Goal: Task Accomplishment & Management: Use online tool/utility

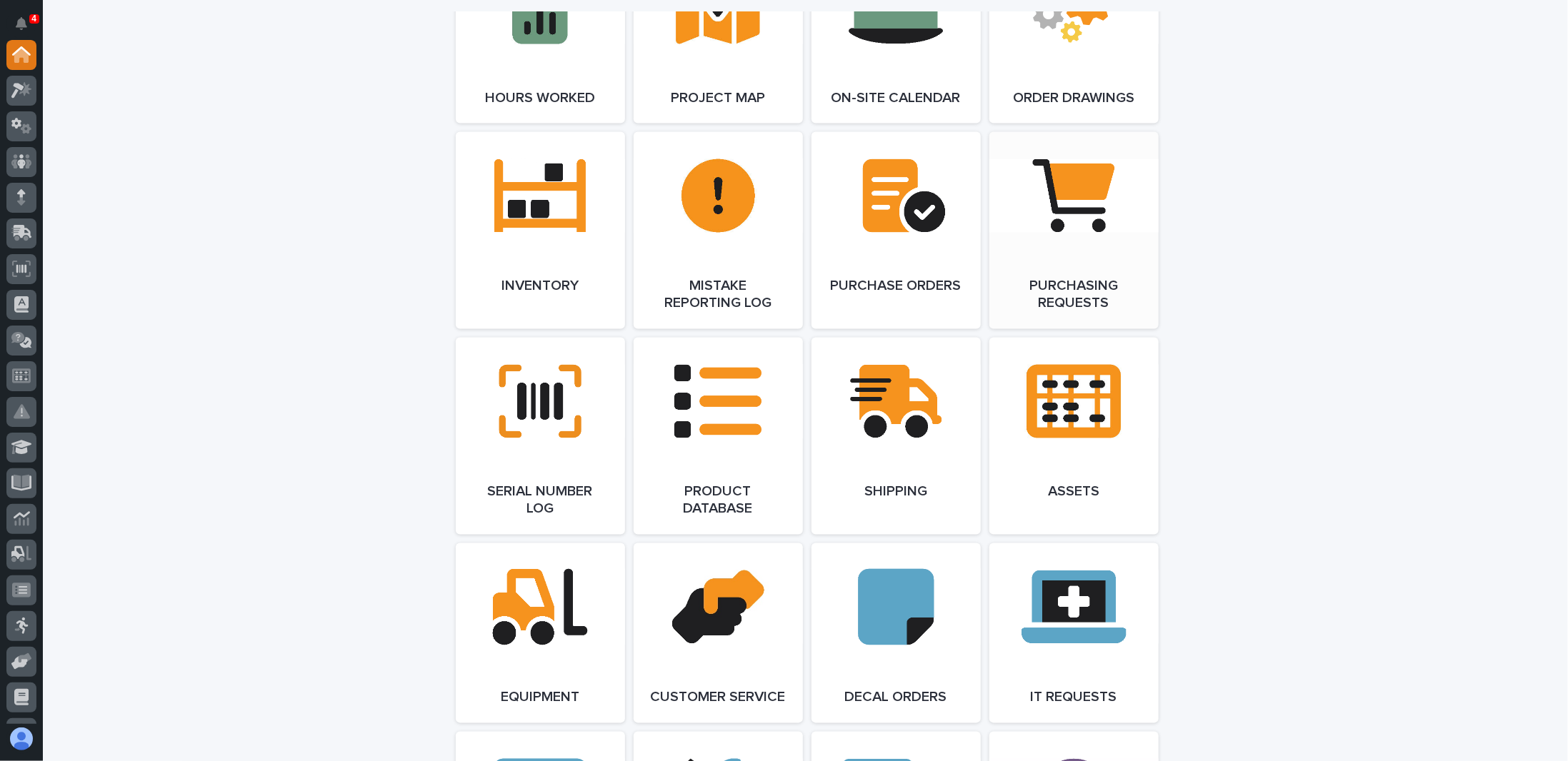
scroll to position [1643, 0]
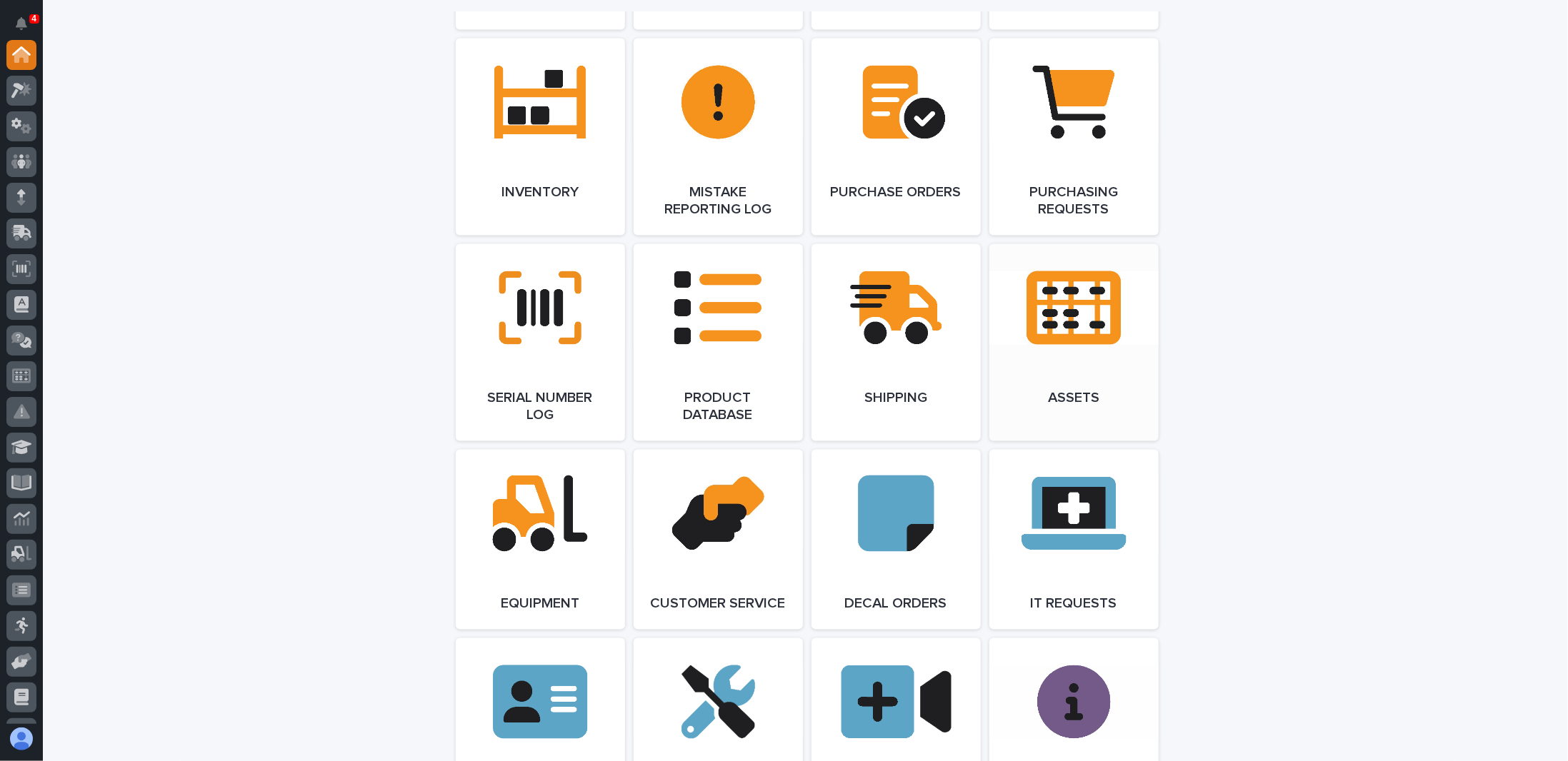
click at [1074, 323] on link "Open Link" at bounding box center [1073, 342] width 169 height 197
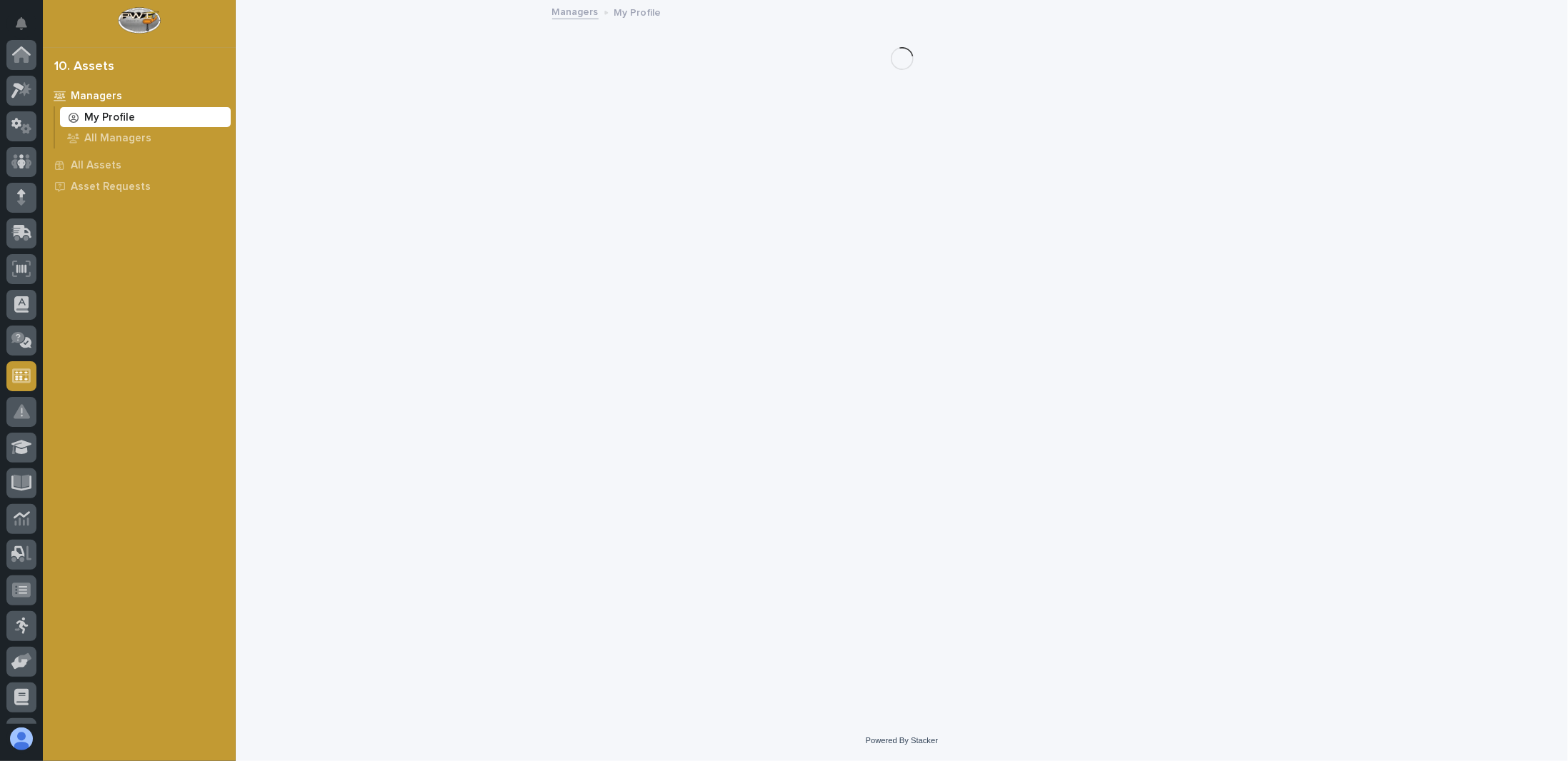
scroll to position [208, 0]
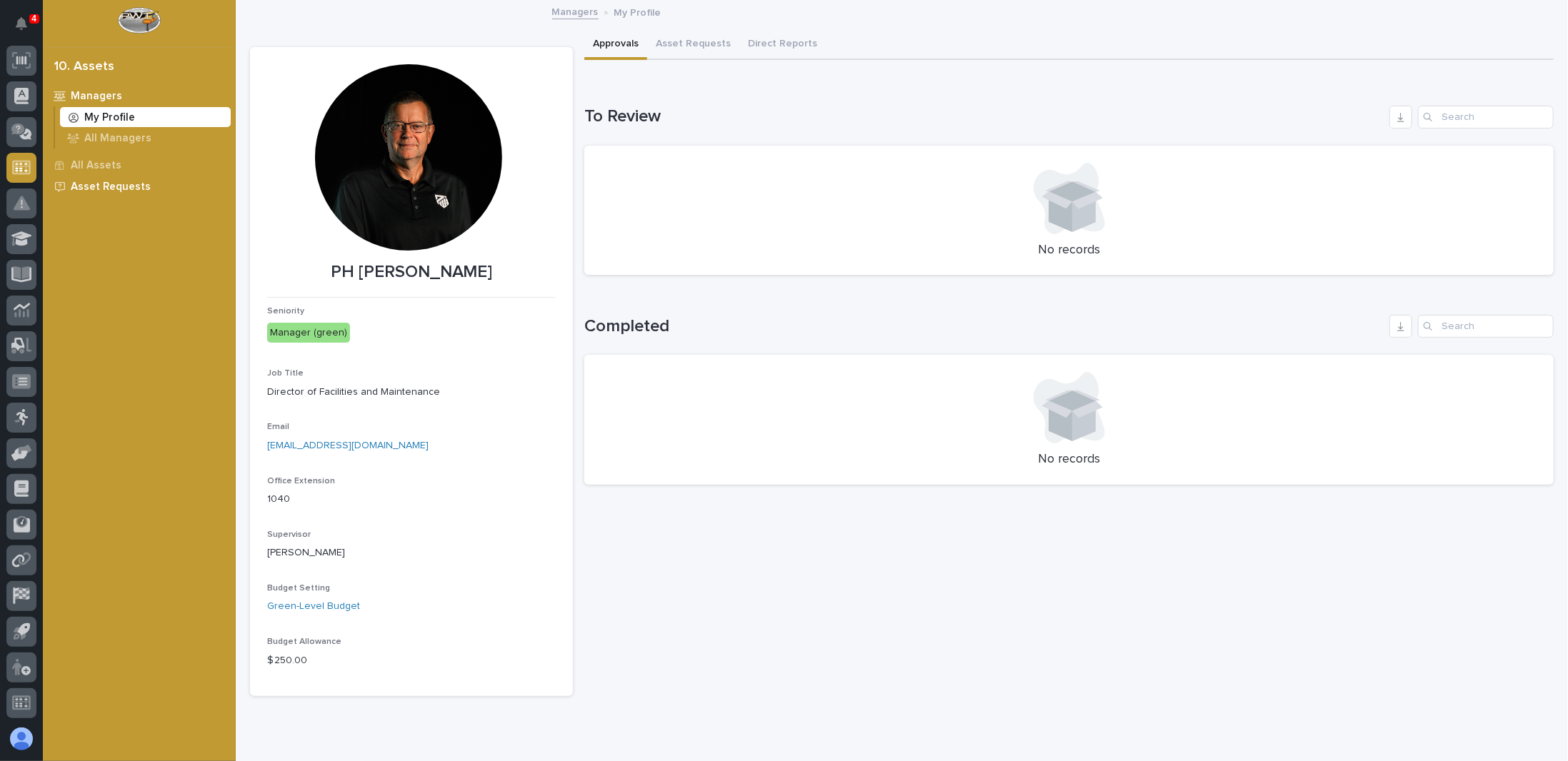
click at [91, 186] on p "Asset Requests" at bounding box center [110, 186] width 80 height 13
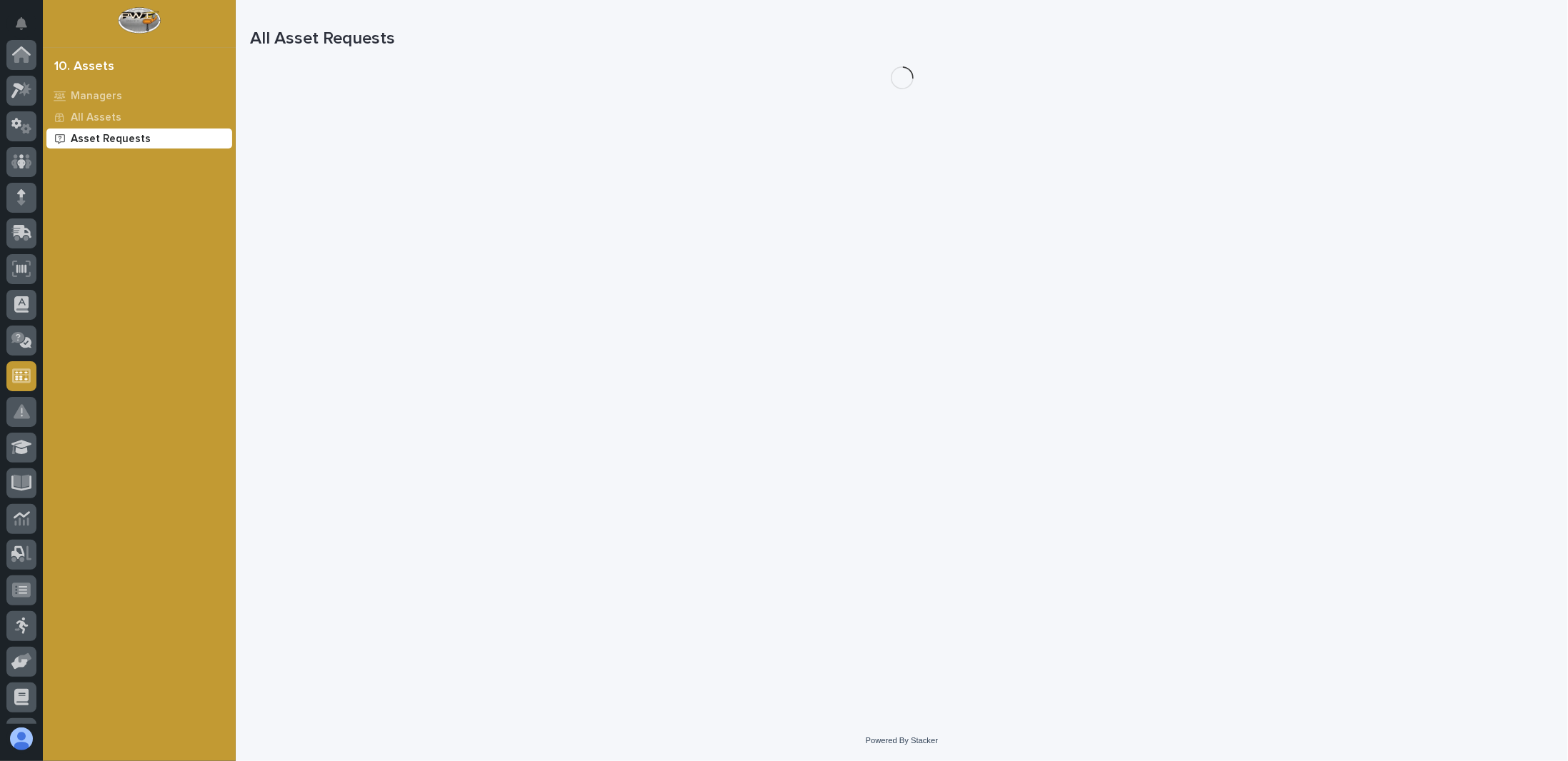
scroll to position [208, 0]
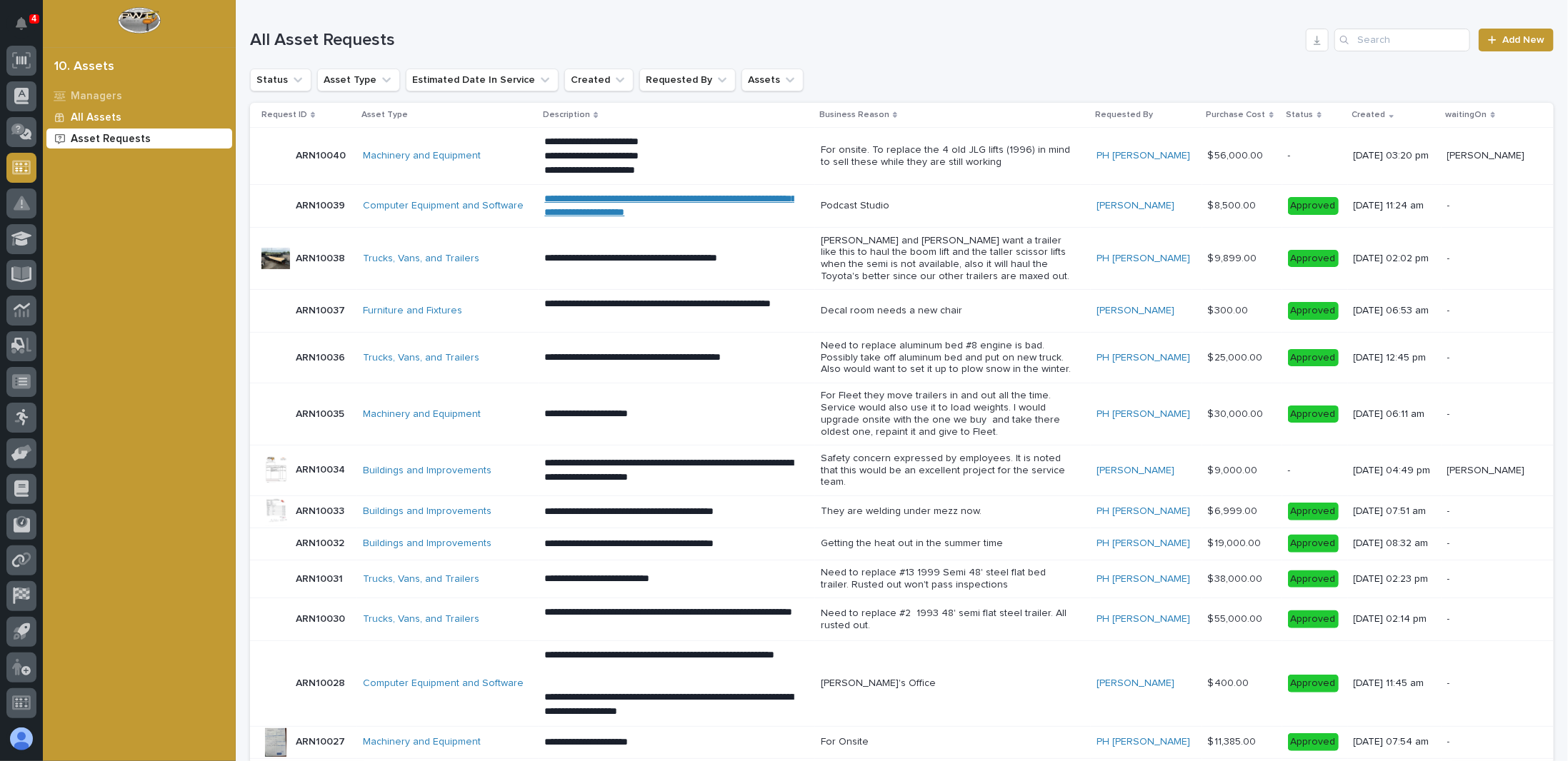
click at [92, 114] on p "All Assets" at bounding box center [96, 117] width 51 height 13
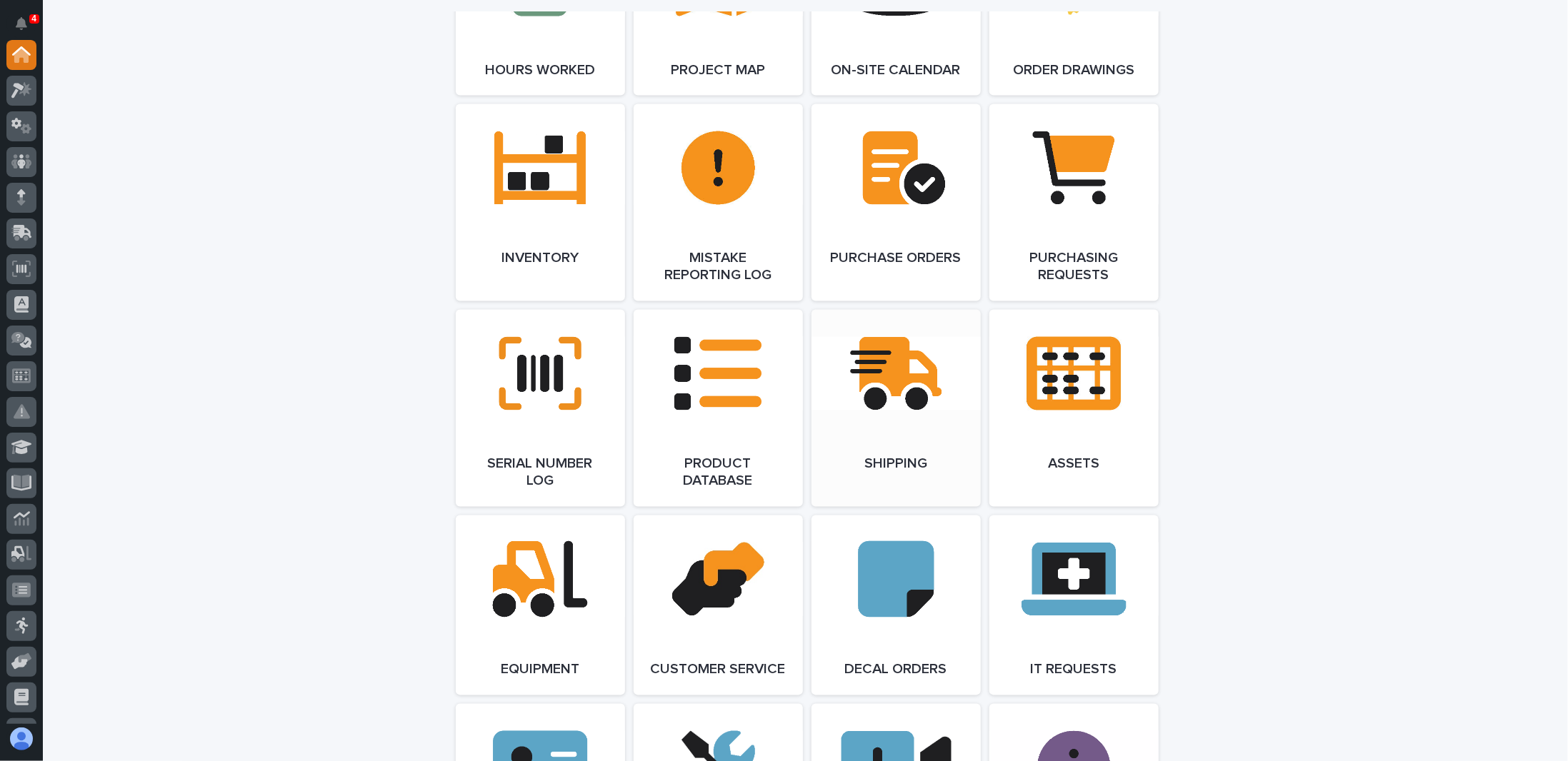
scroll to position [1643, 0]
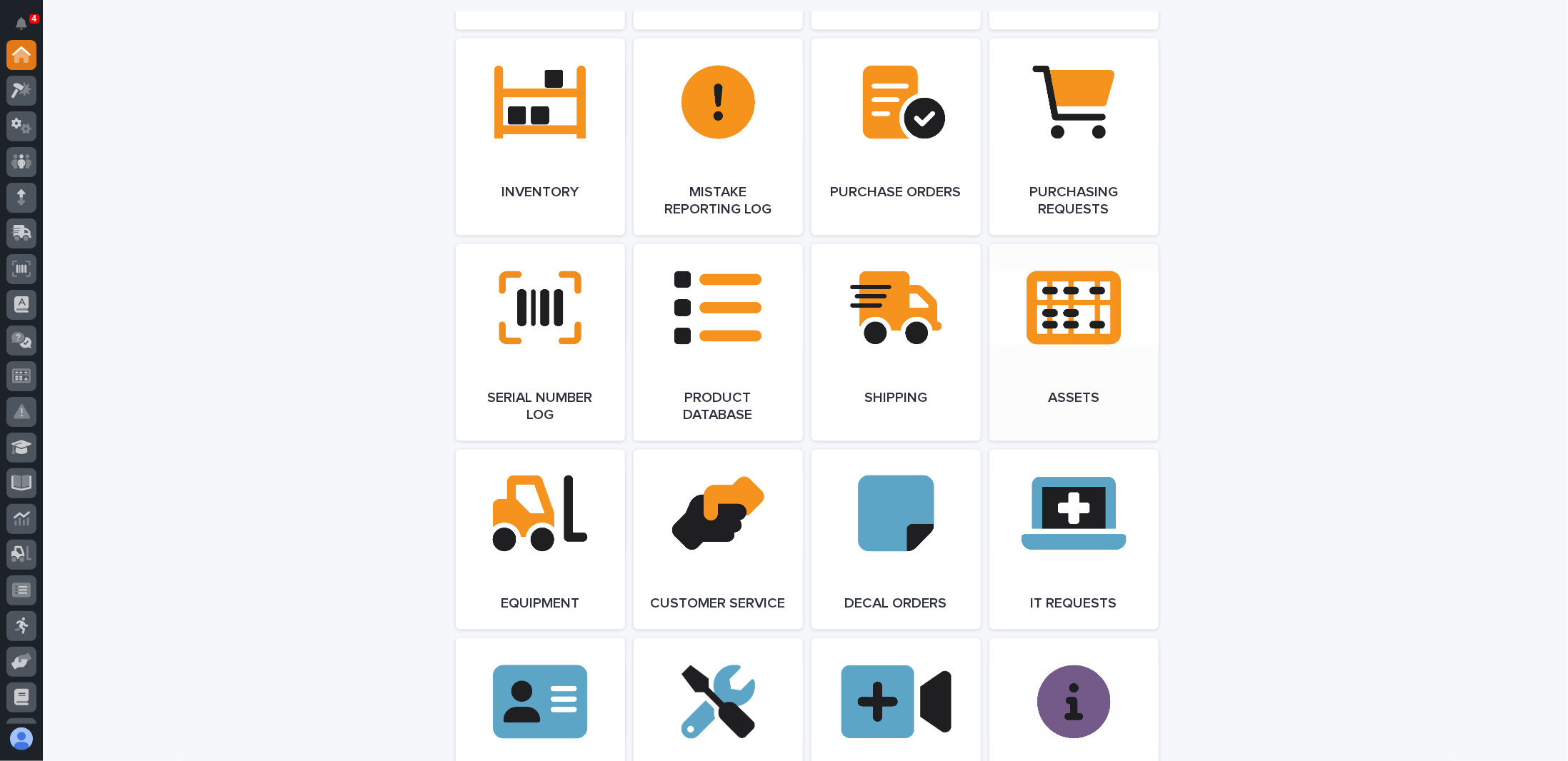
click at [1055, 313] on link "Open Link" at bounding box center [1073, 342] width 169 height 197
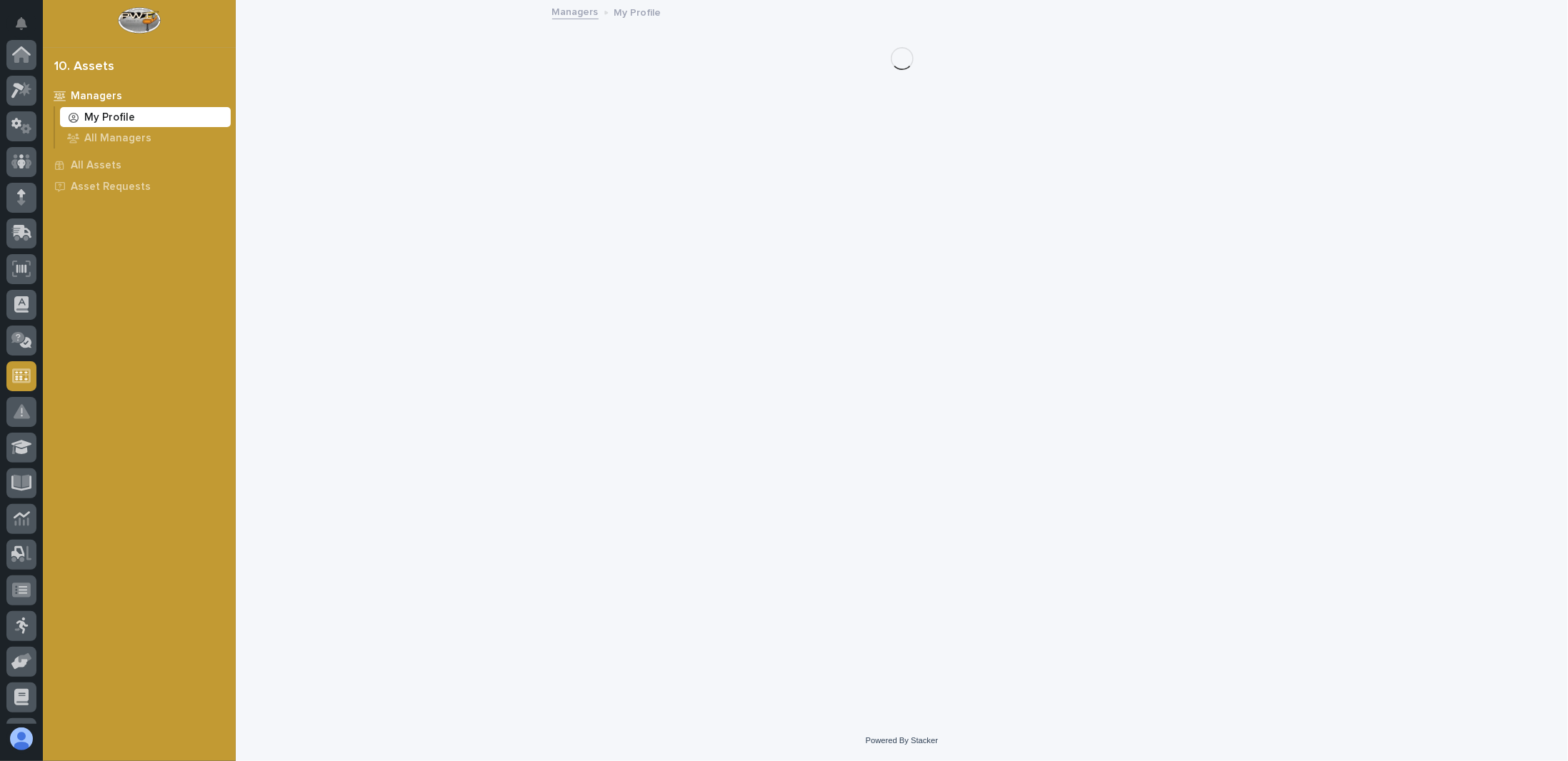
scroll to position [208, 0]
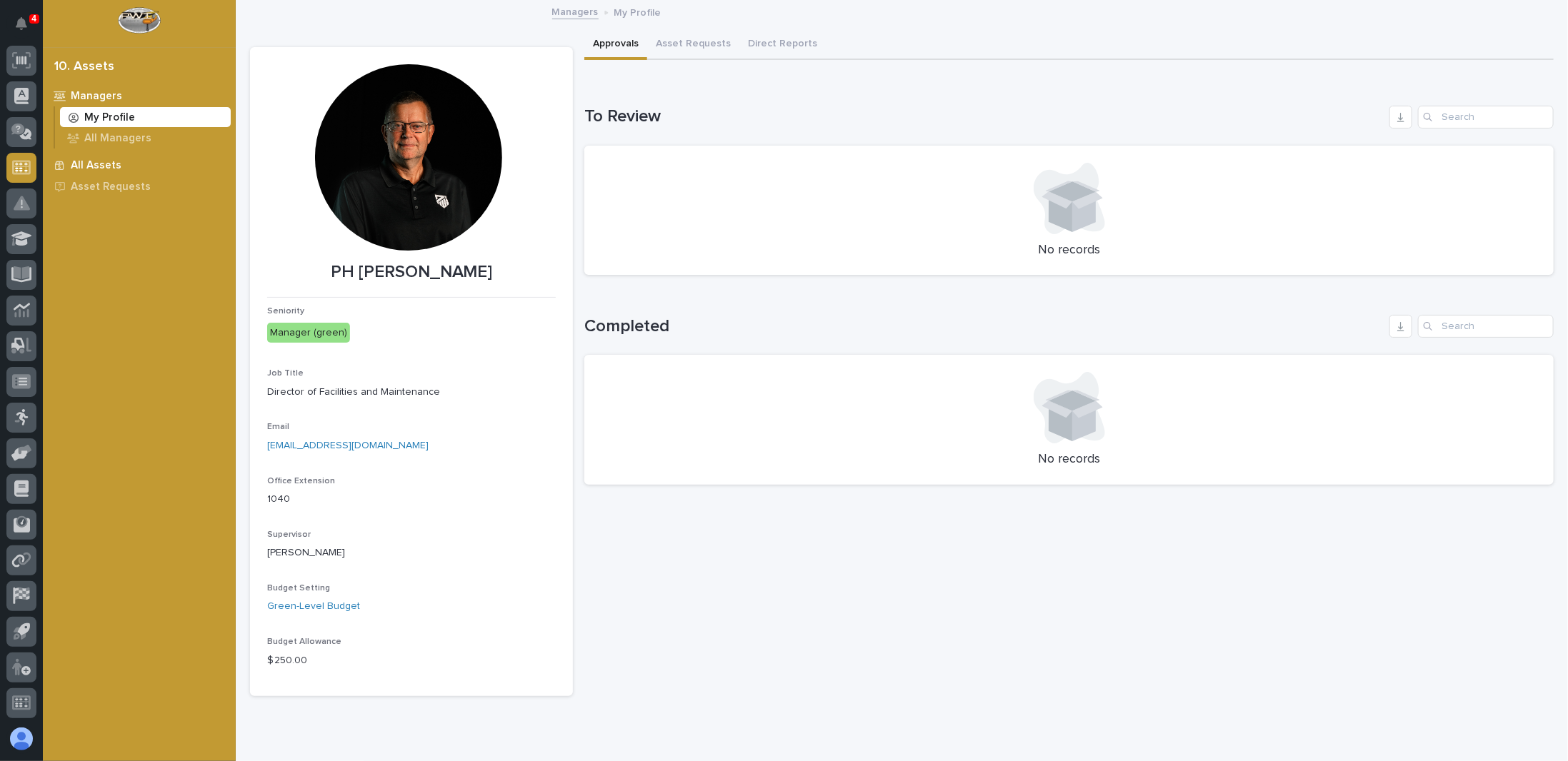
click at [106, 164] on p "All Assets" at bounding box center [96, 165] width 51 height 13
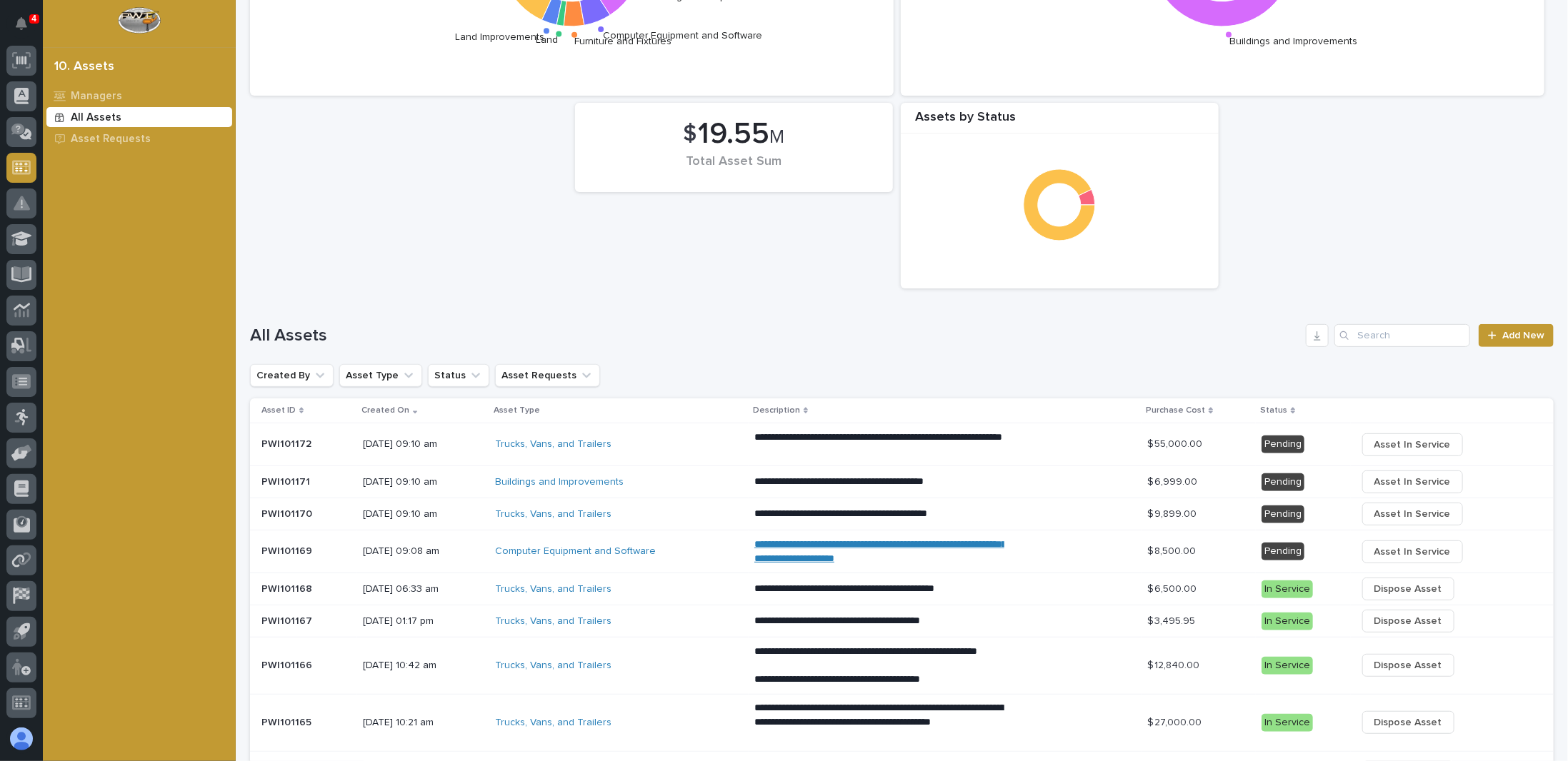
scroll to position [214, 0]
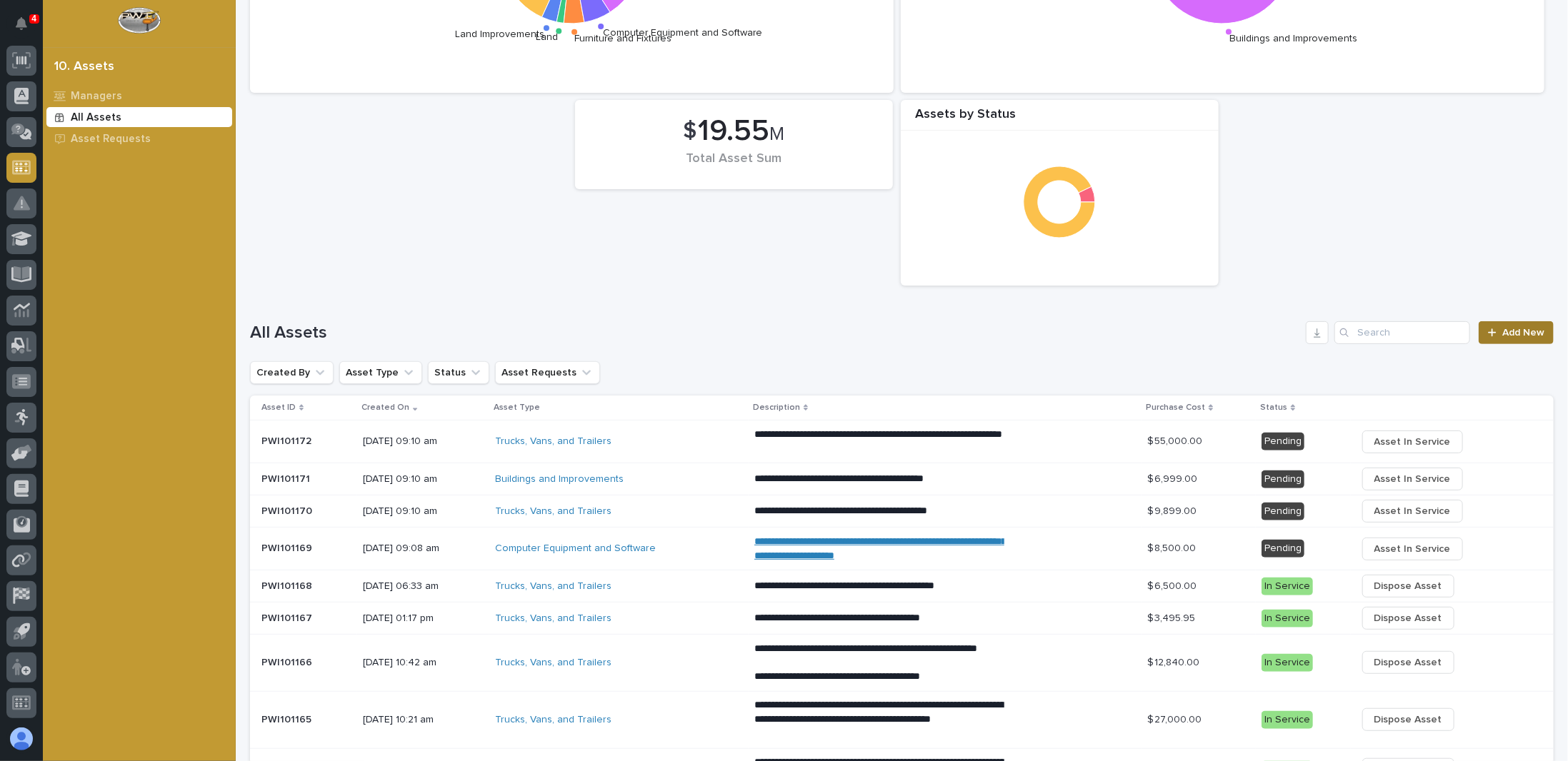
click at [1504, 331] on span "Add New" at bounding box center [1524, 333] width 42 height 10
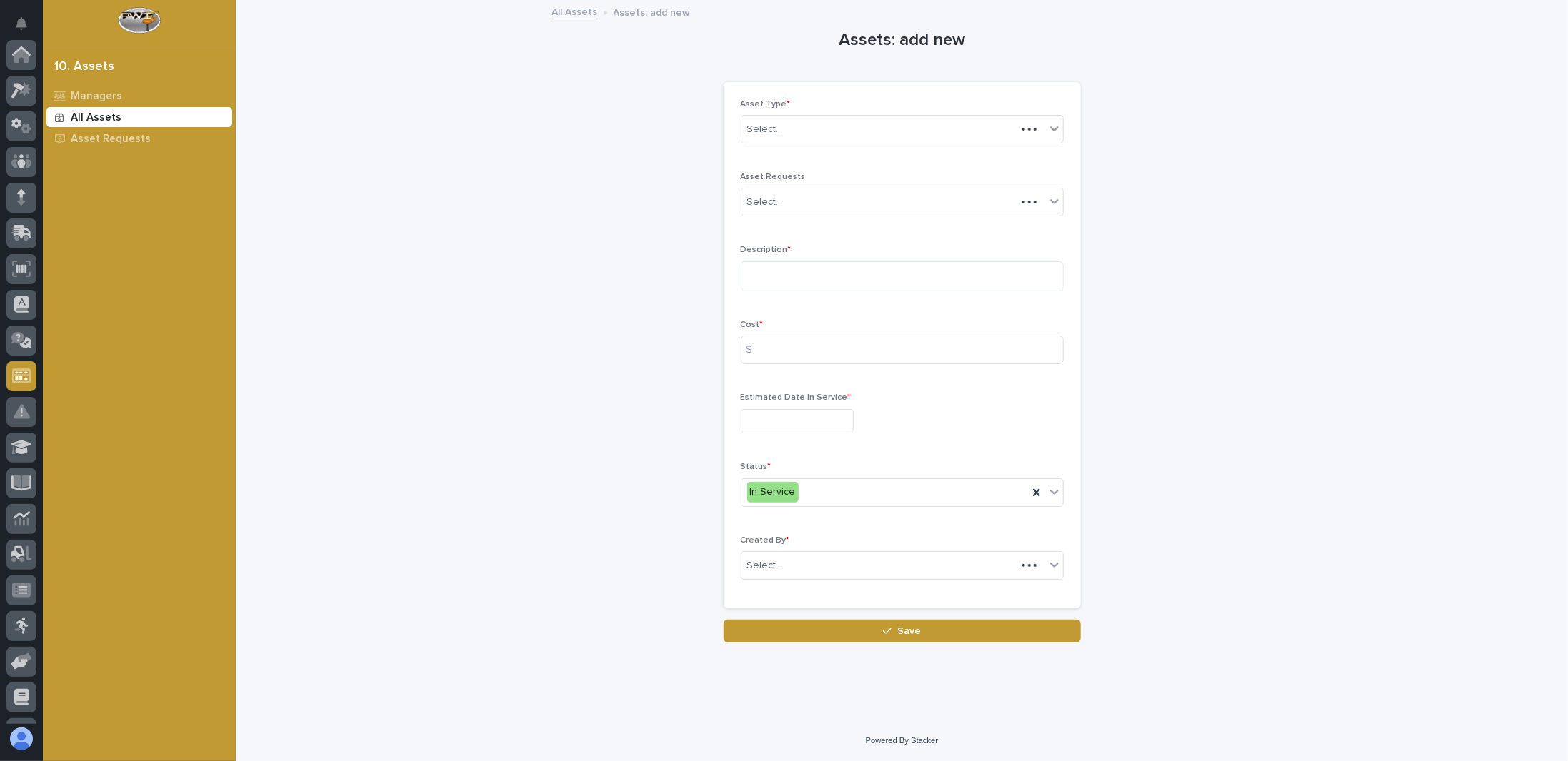
scroll to position [208, 0]
click at [1056, 126] on icon at bounding box center [1054, 128] width 14 height 14
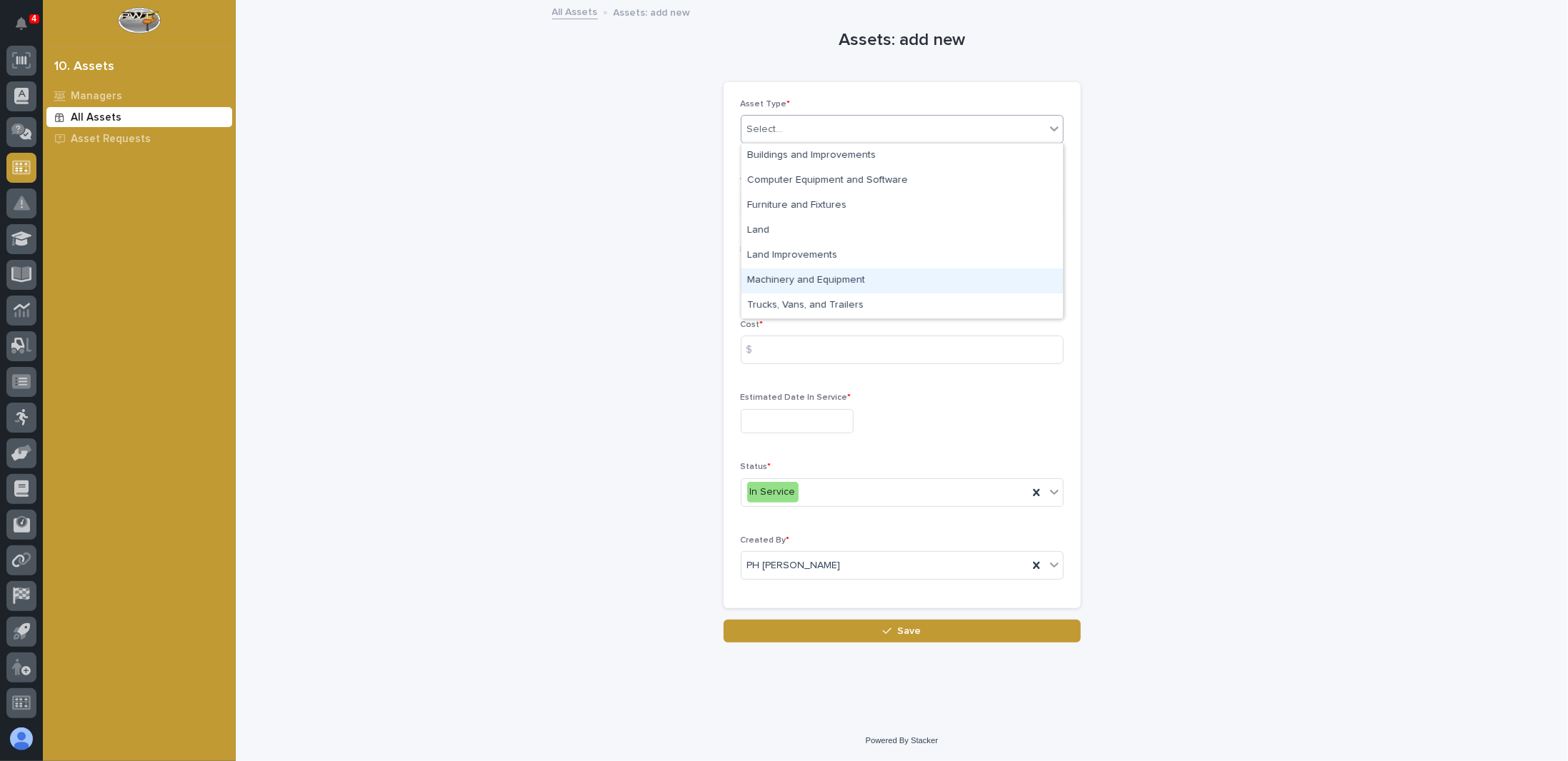
click at [776, 281] on div "Machinery and Equipment" at bounding box center [901, 281] width 321 height 25
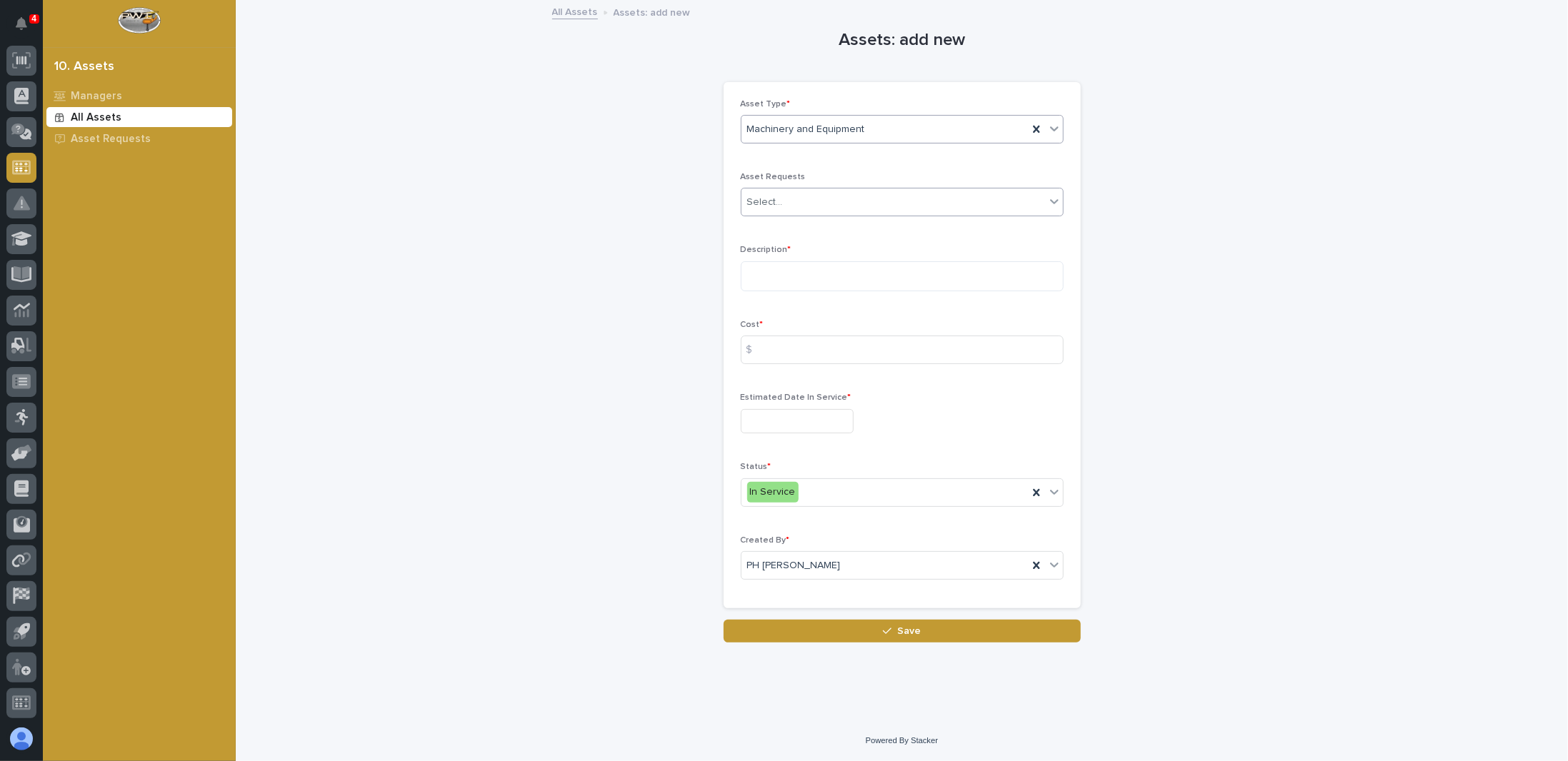
click at [807, 199] on div "Select..." at bounding box center [893, 203] width 304 height 23
click at [961, 168] on div "Asset Type * Machinery and Equipment Asset Requests option ARN10026 focused, 1 …" at bounding box center [902, 345] width 323 height 493
click at [812, 277] on textarea at bounding box center [902, 276] width 323 height 30
click at [862, 274] on textarea "**********" at bounding box center [902, 276] width 323 height 30
click at [882, 274] on textarea "**********" at bounding box center [902, 276] width 323 height 30
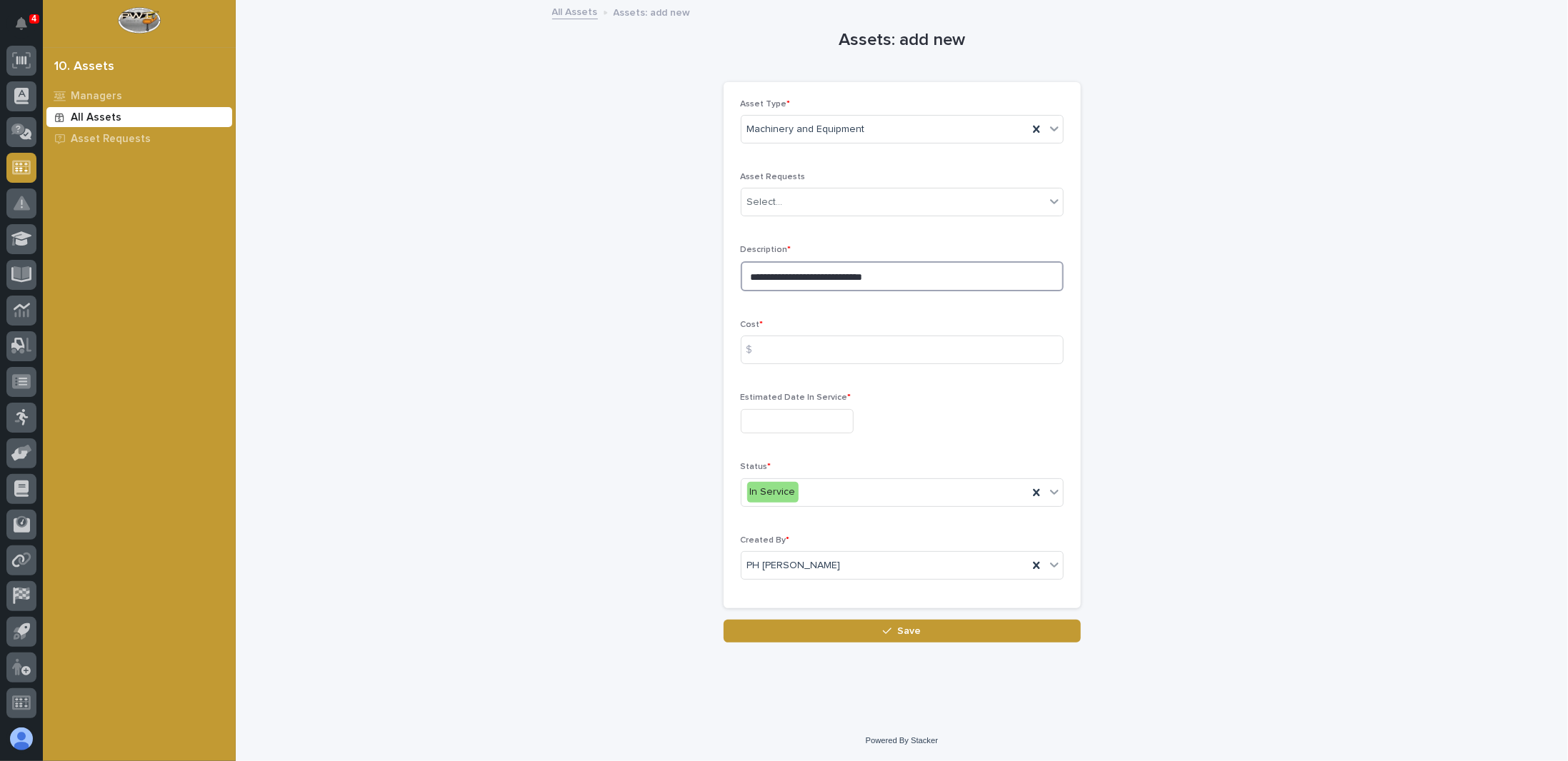
click at [898, 274] on textarea "**********" at bounding box center [902, 276] width 323 height 30
type textarea "**********"
click at [792, 350] on input at bounding box center [902, 350] width 323 height 29
type input "24000"
click at [805, 417] on input "text" at bounding box center [797, 421] width 113 height 25
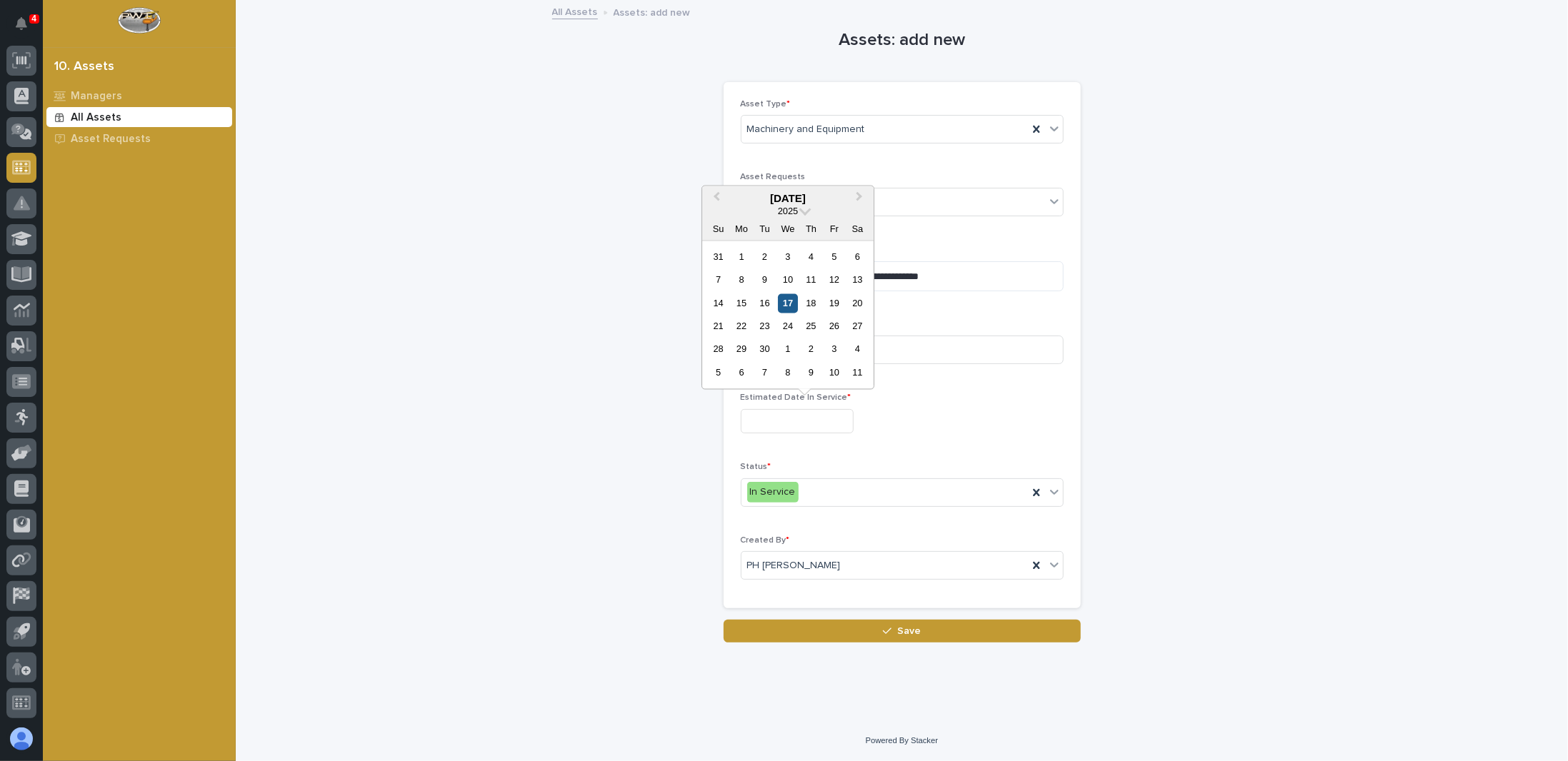
click at [789, 304] on div "17" at bounding box center [788, 303] width 19 height 19
type input "**********"
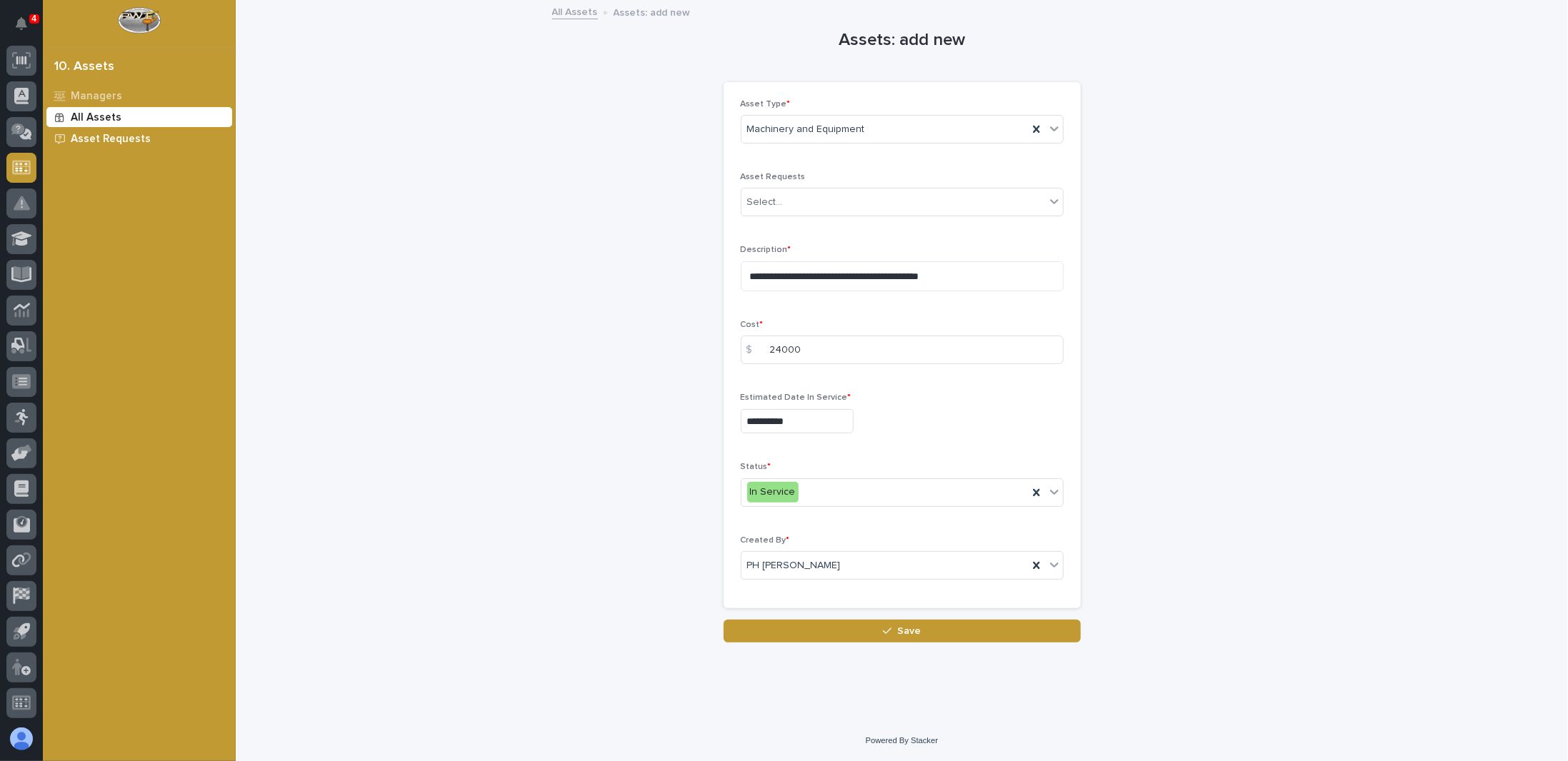
click at [113, 140] on p "Asset Requests" at bounding box center [110, 139] width 80 height 13
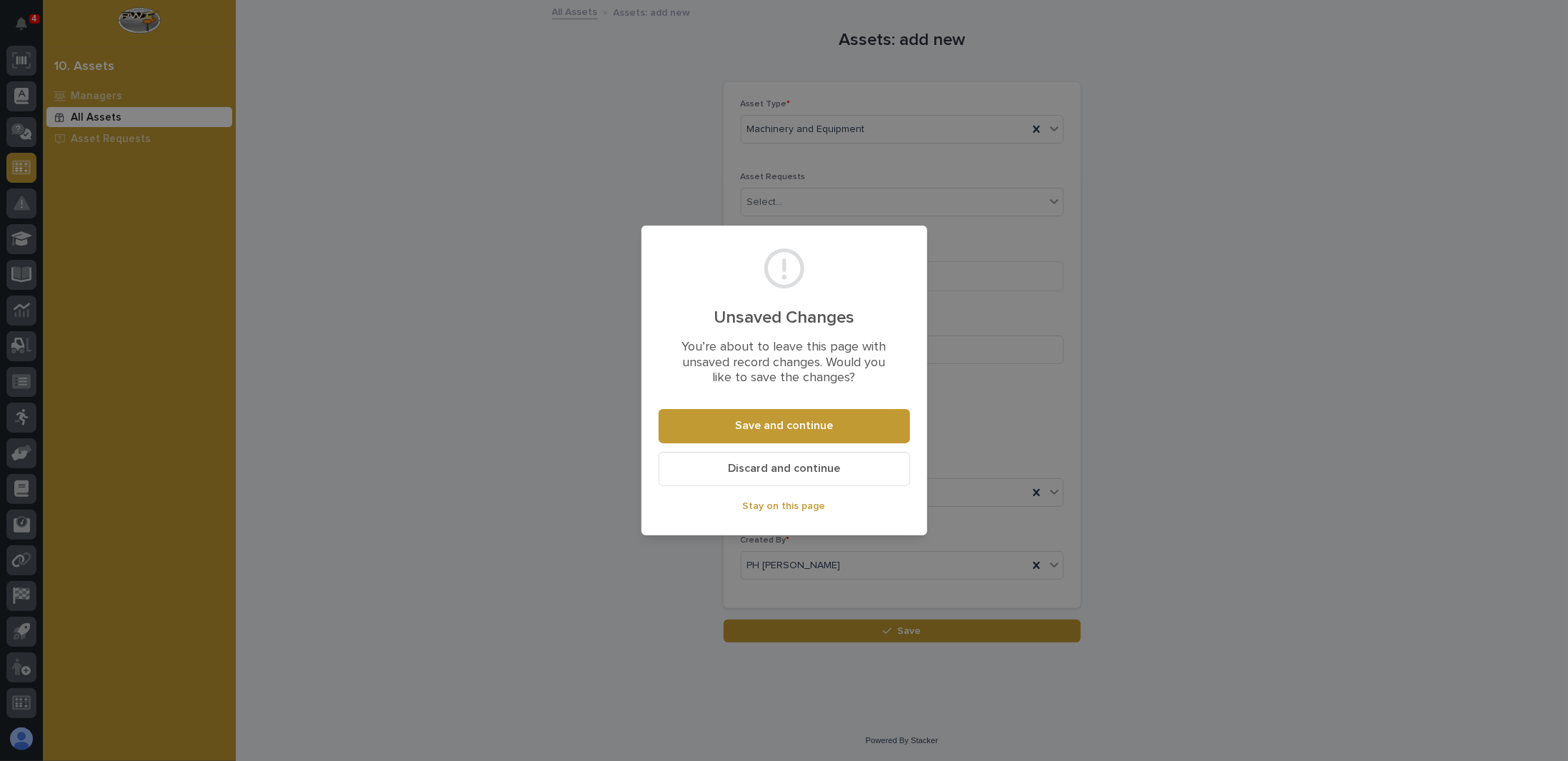
click at [798, 507] on span "Stay on this page" at bounding box center [784, 505] width 83 height 13
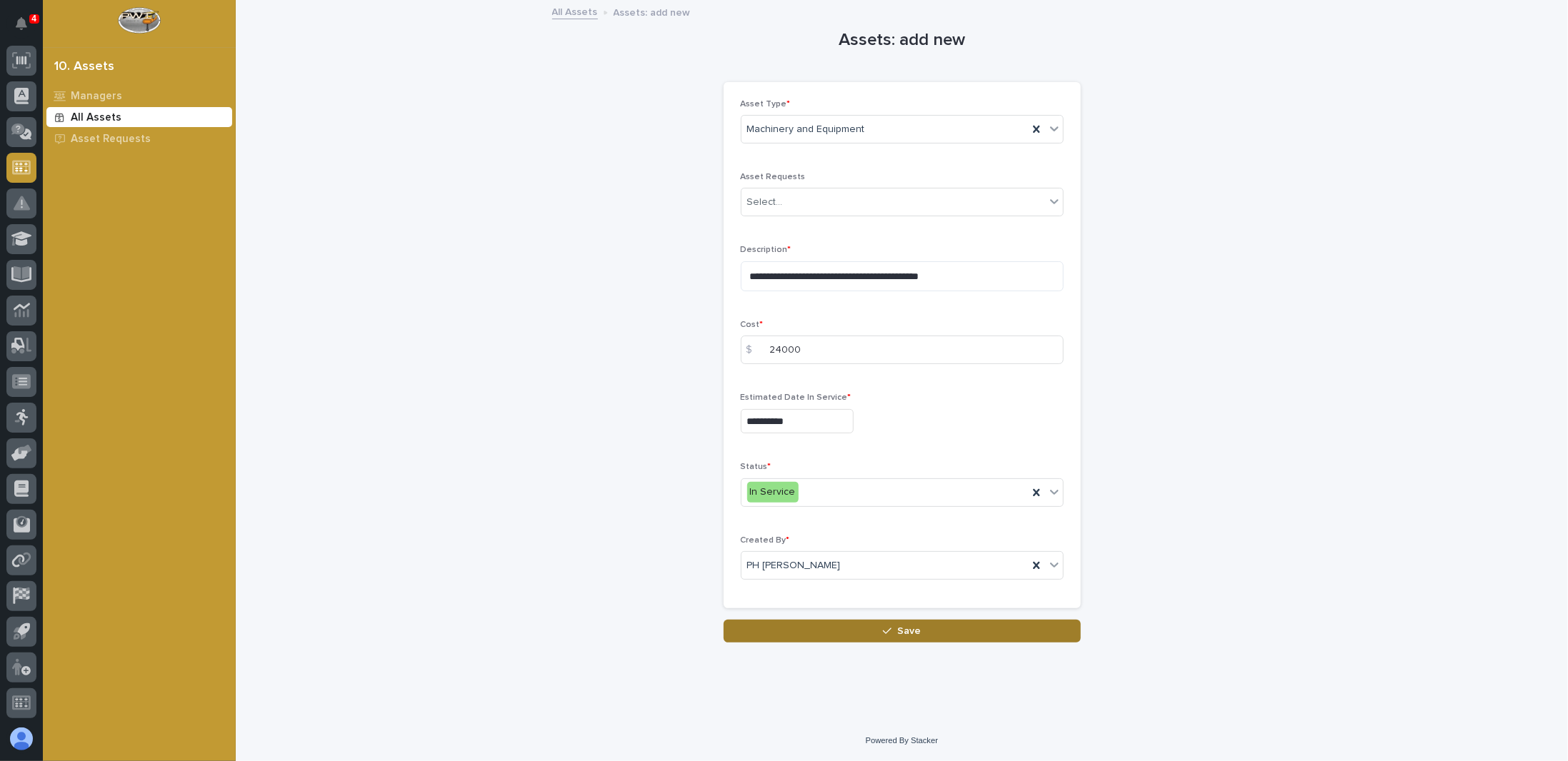
click at [863, 630] on button "Save" at bounding box center [902, 632] width 357 height 23
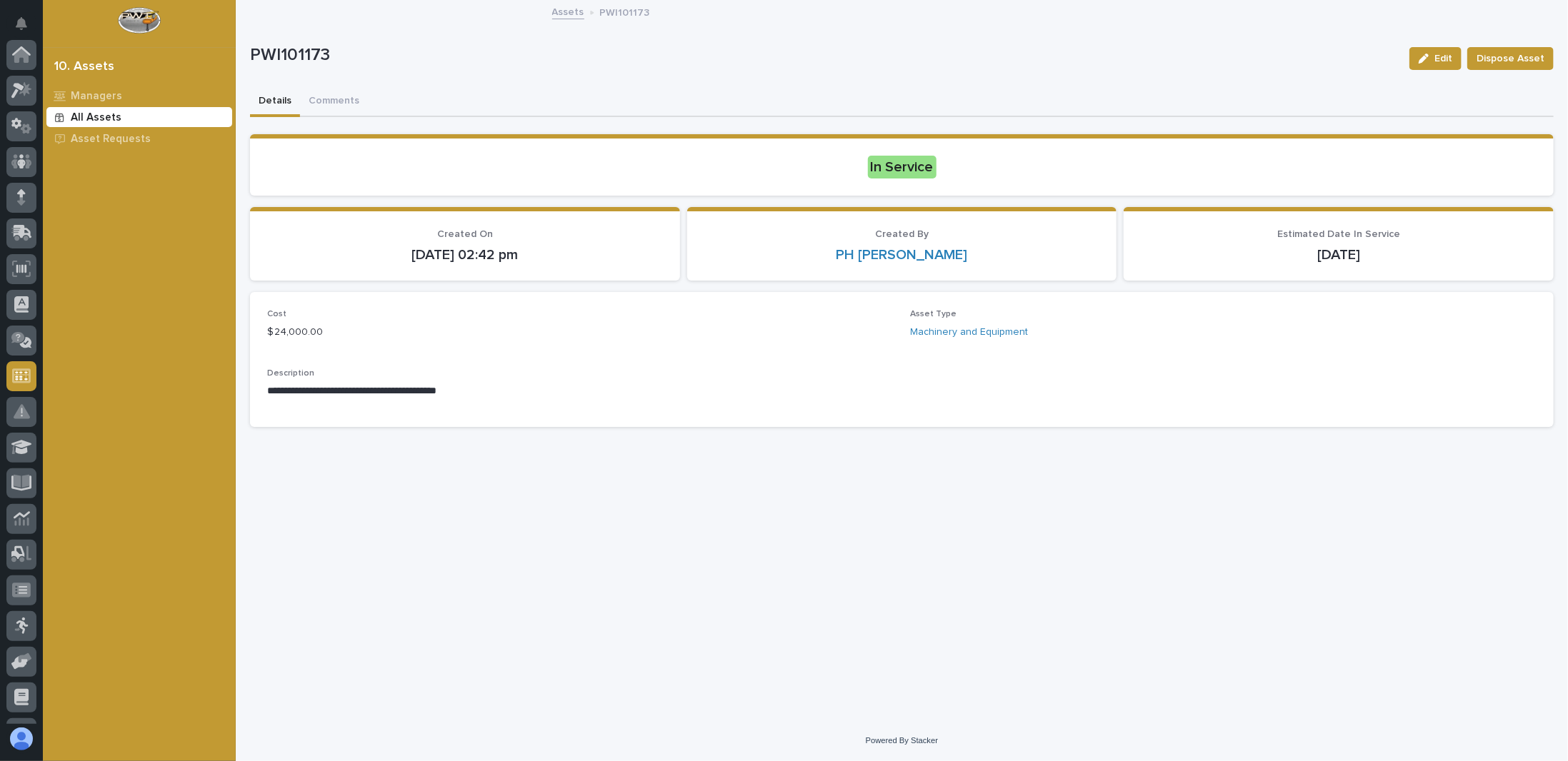
scroll to position [208, 0]
click at [106, 136] on p "Asset Requests" at bounding box center [110, 139] width 80 height 13
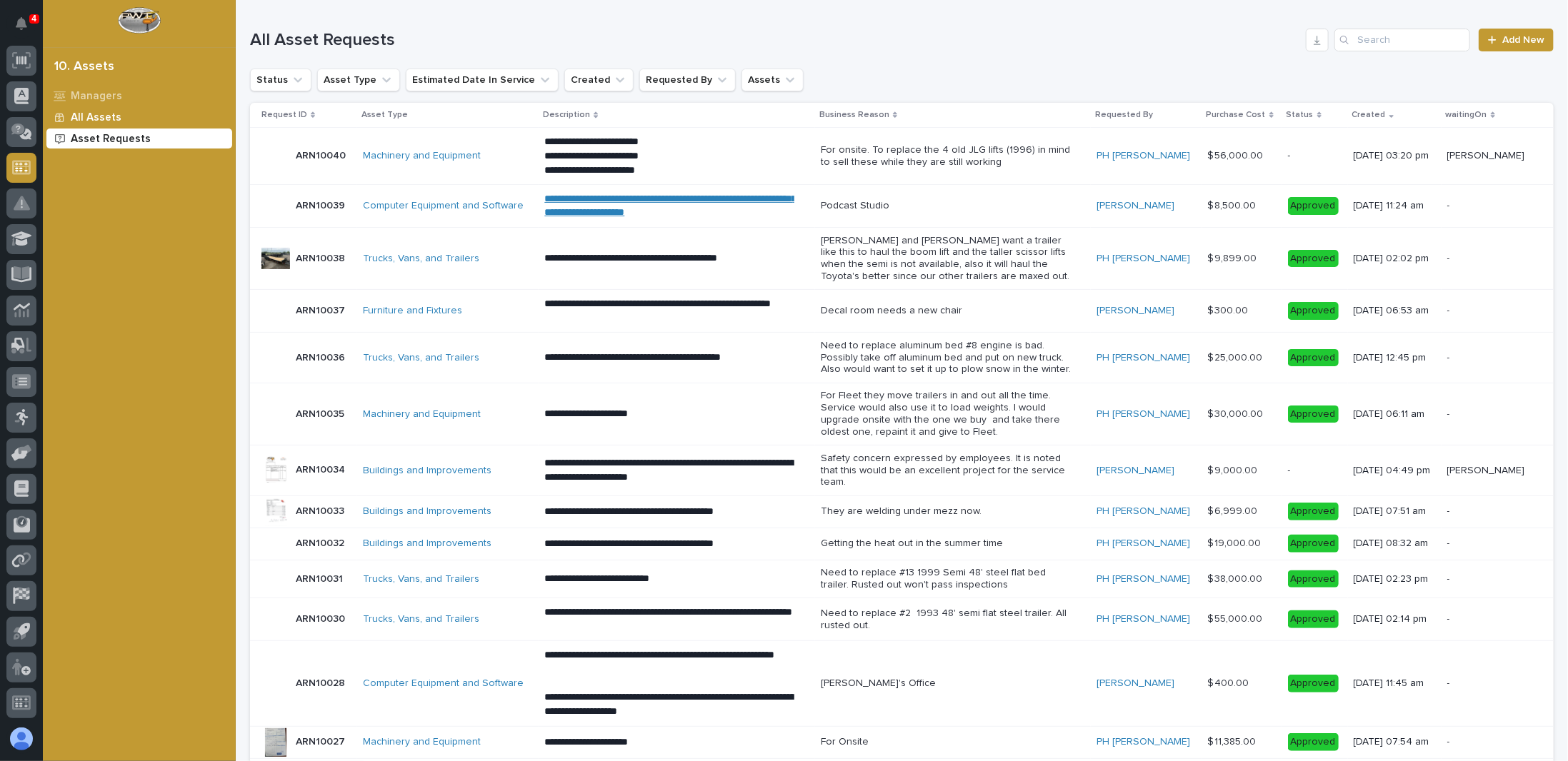
click at [103, 115] on p "All Assets" at bounding box center [96, 117] width 51 height 13
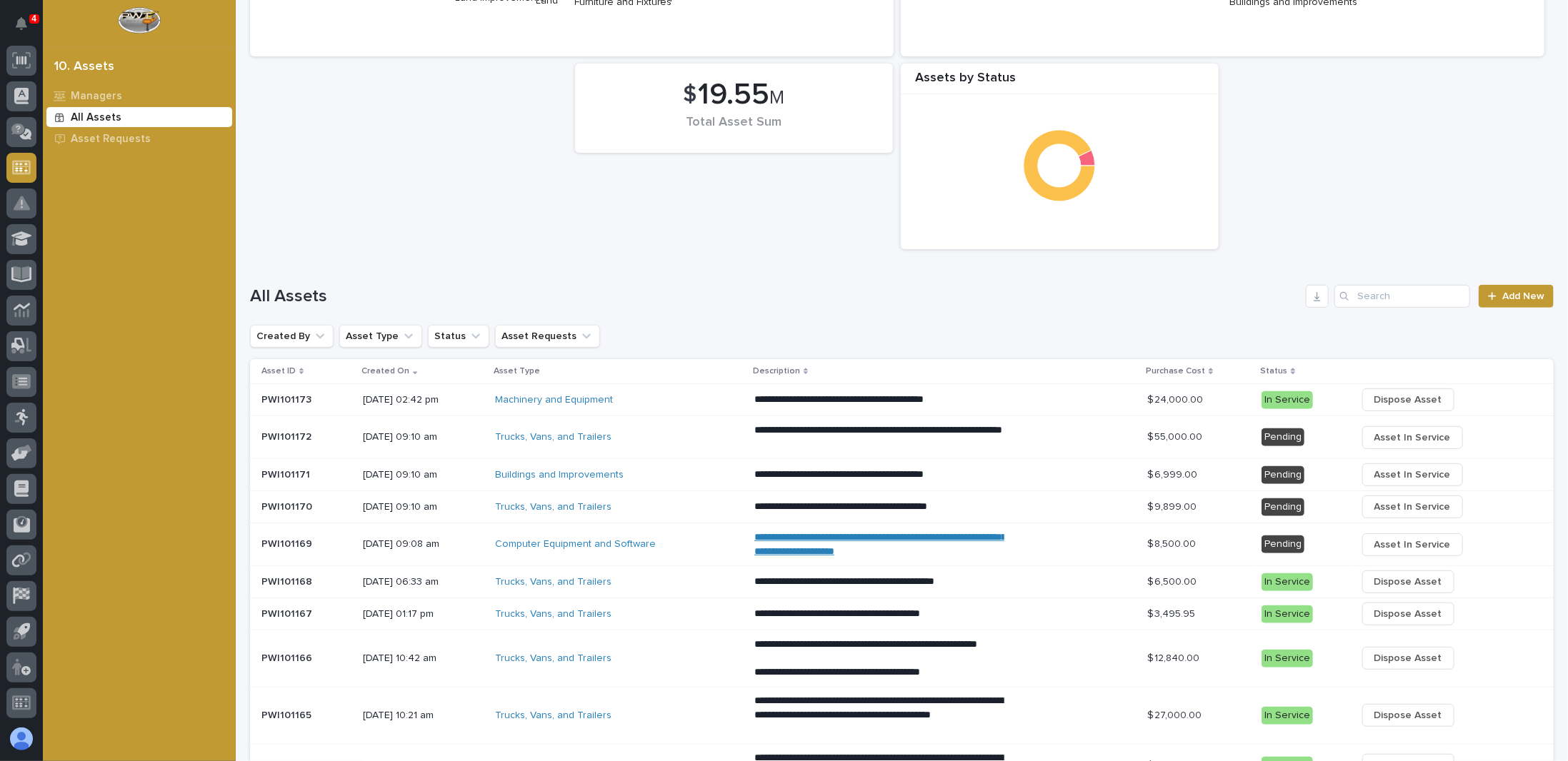
scroll to position [285, 0]
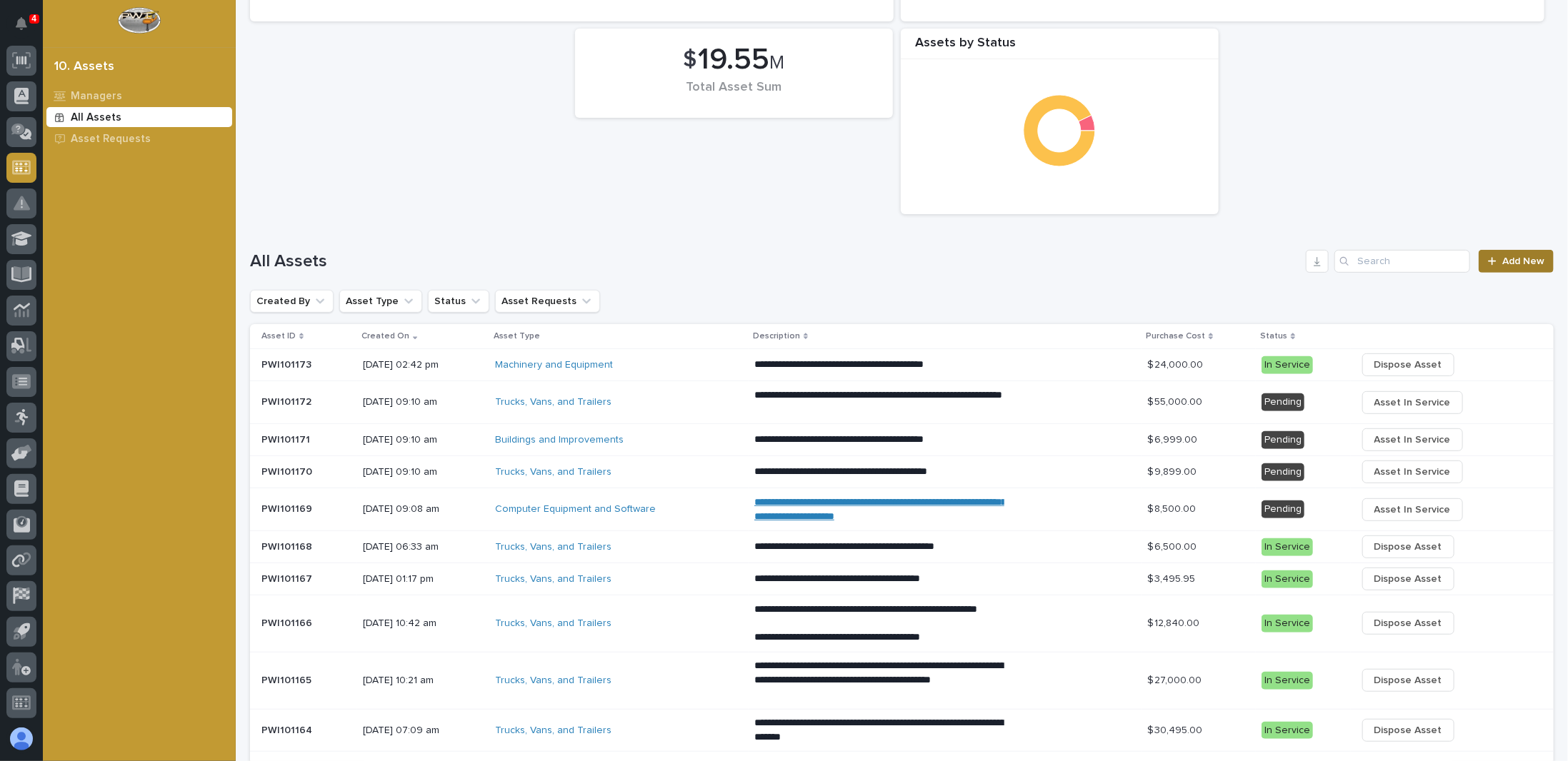
click at [1503, 260] on span "Add New" at bounding box center [1524, 261] width 42 height 10
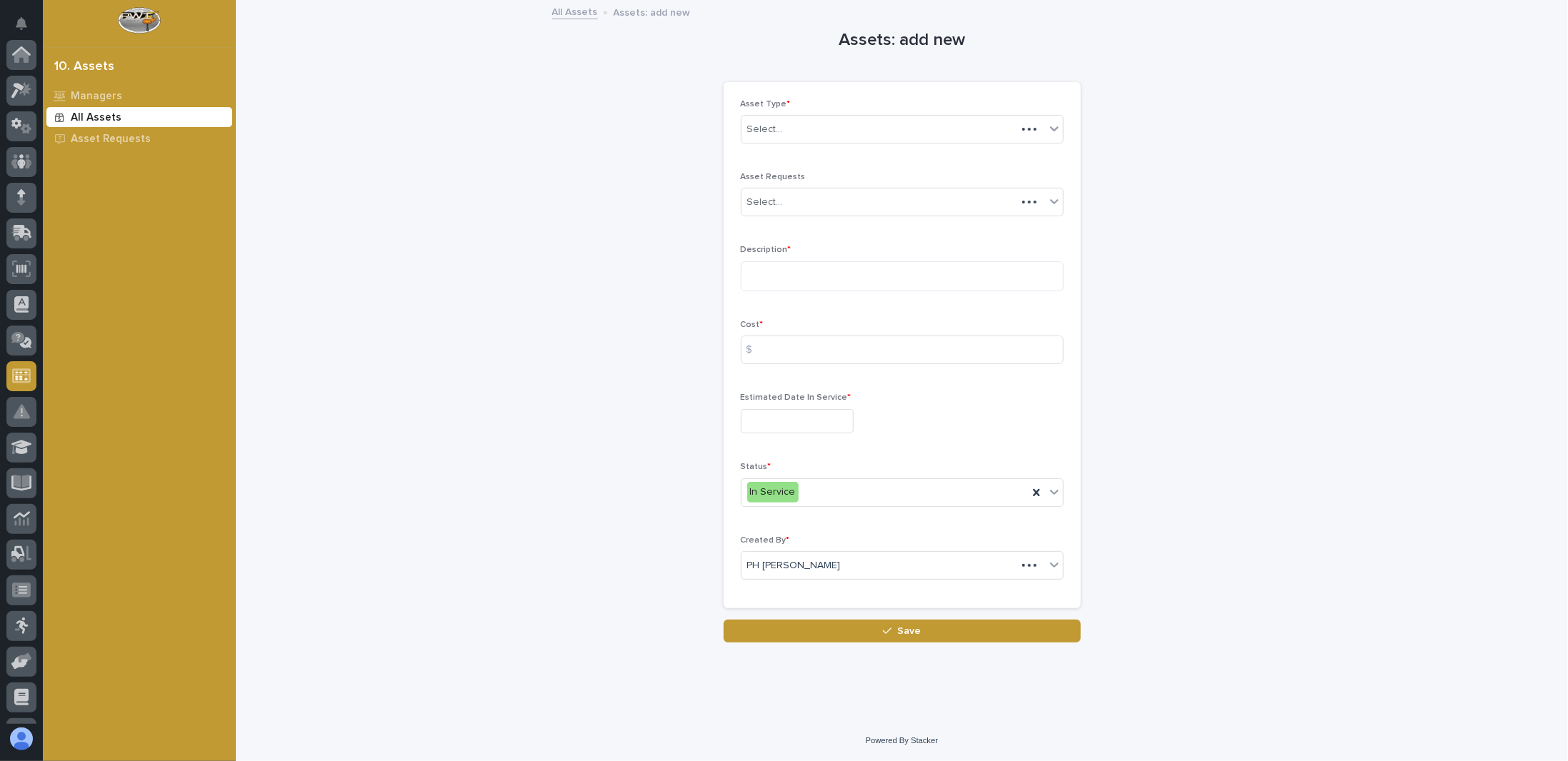
scroll to position [208, 0]
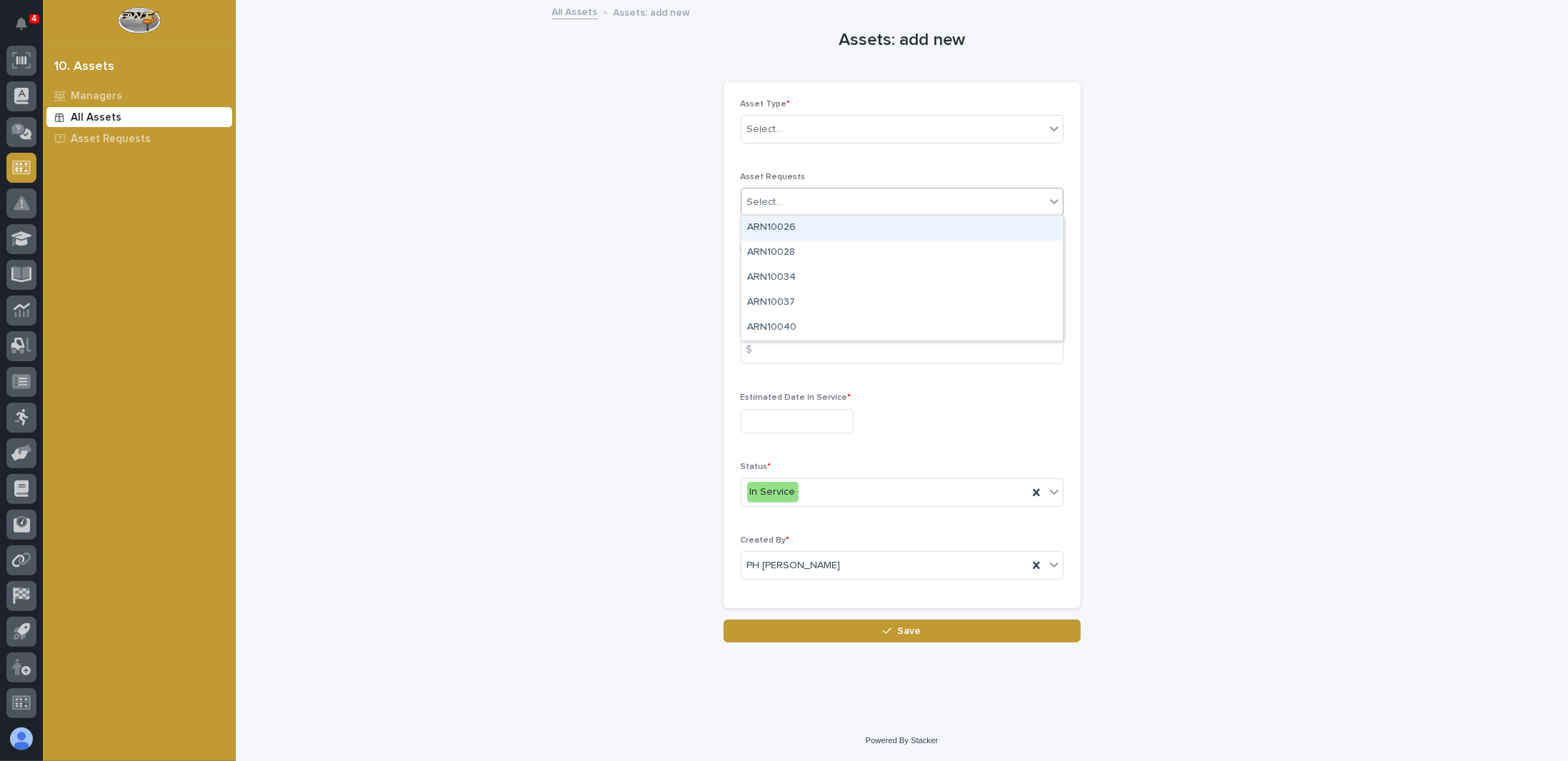
click at [1055, 202] on icon at bounding box center [1054, 202] width 9 height 5
type input "********"
click at [1055, 200] on icon at bounding box center [1054, 201] width 14 height 14
click at [113, 137] on p "Asset Requests" at bounding box center [110, 139] width 80 height 13
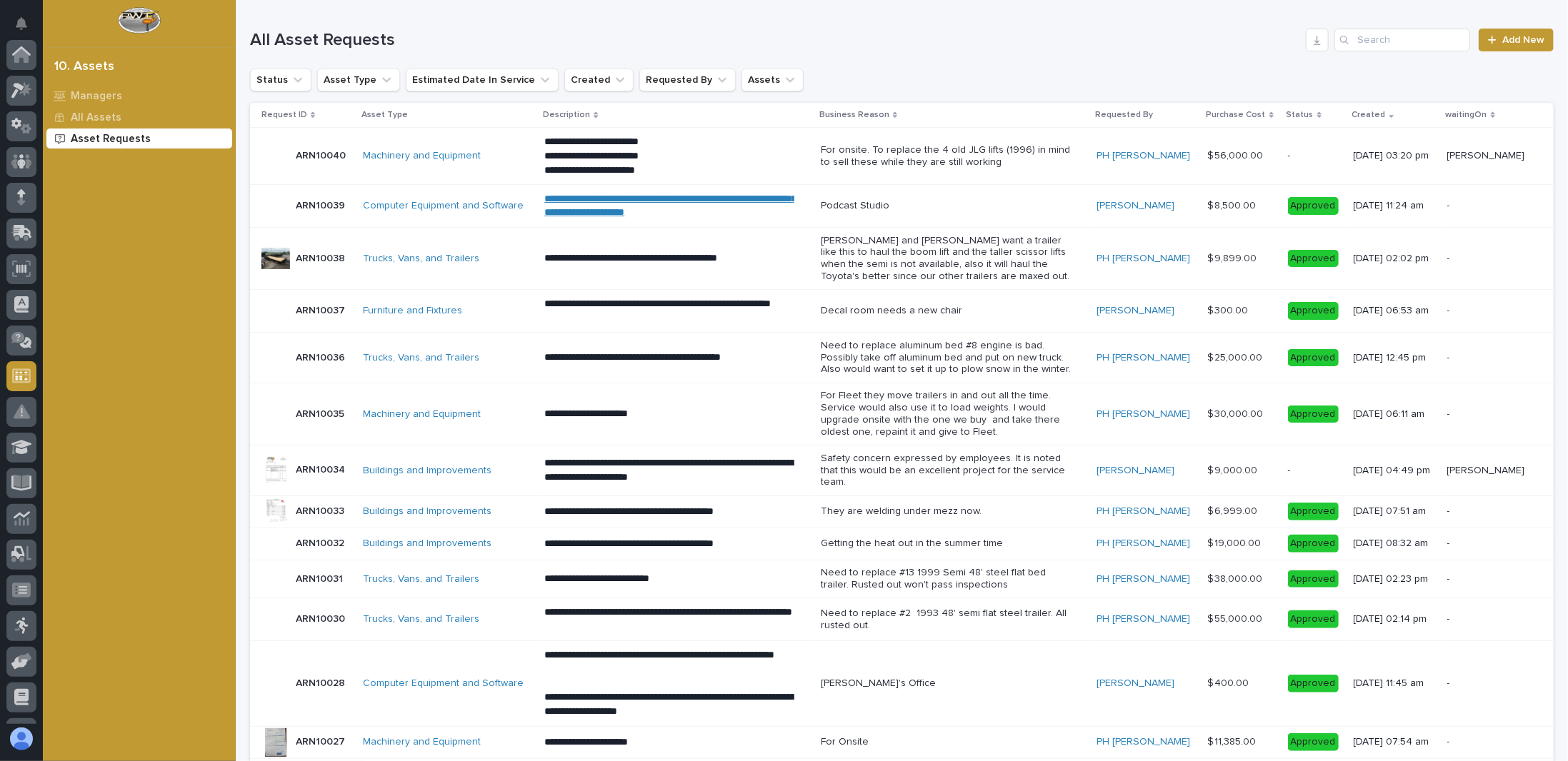
scroll to position [208, 0]
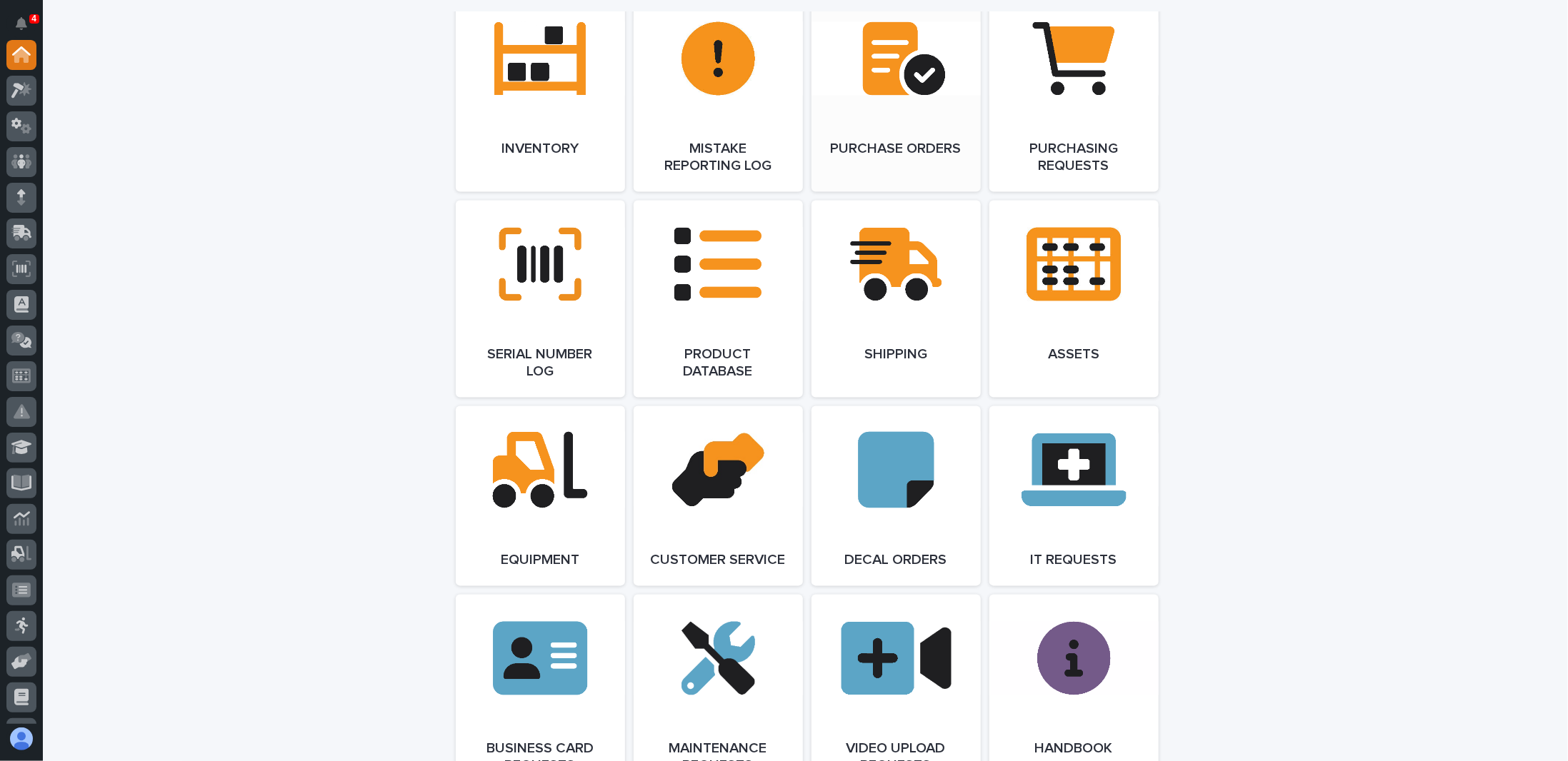
scroll to position [1785, 0]
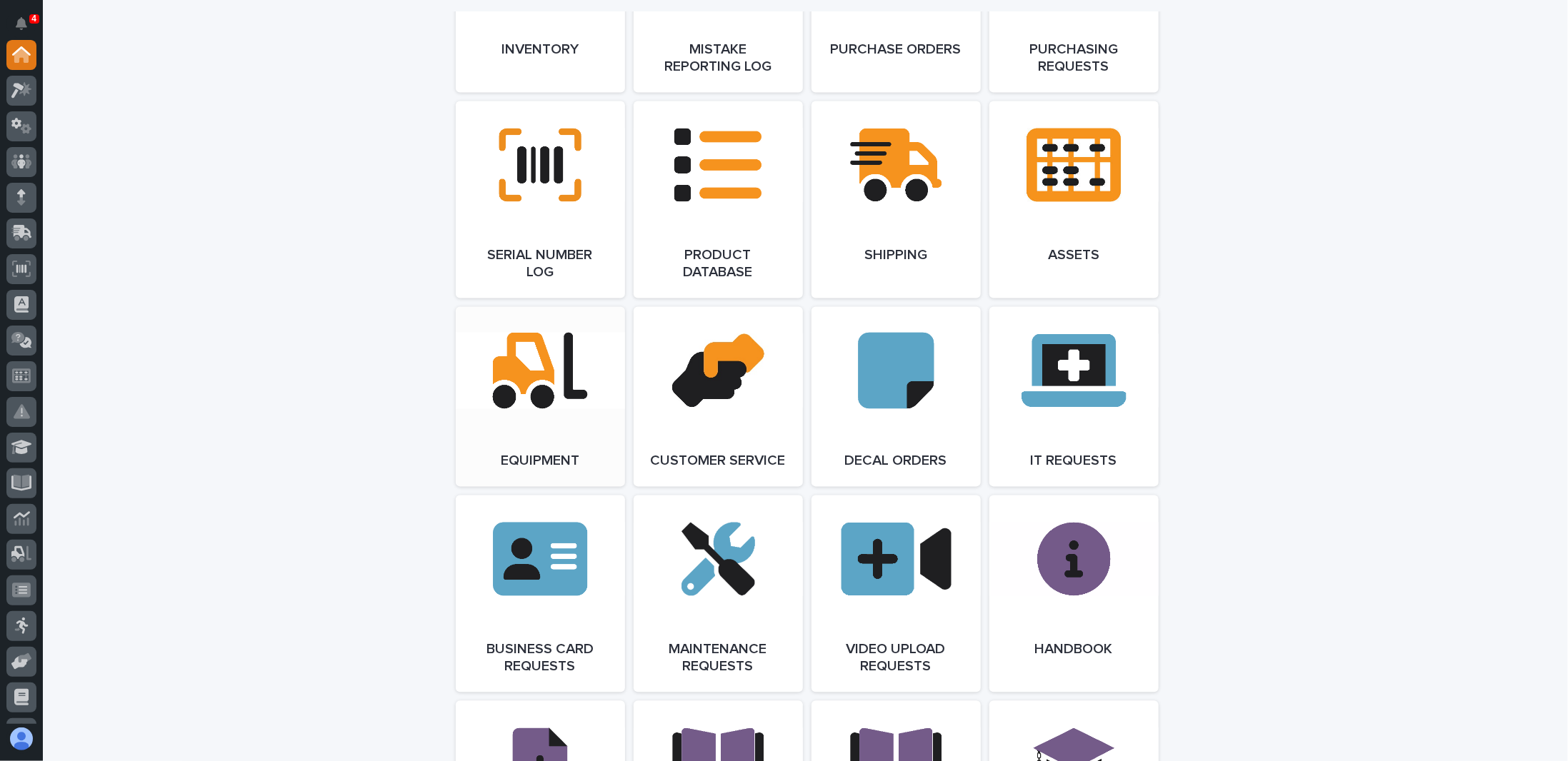
click at [530, 373] on link "Open Link" at bounding box center [539, 396] width 169 height 180
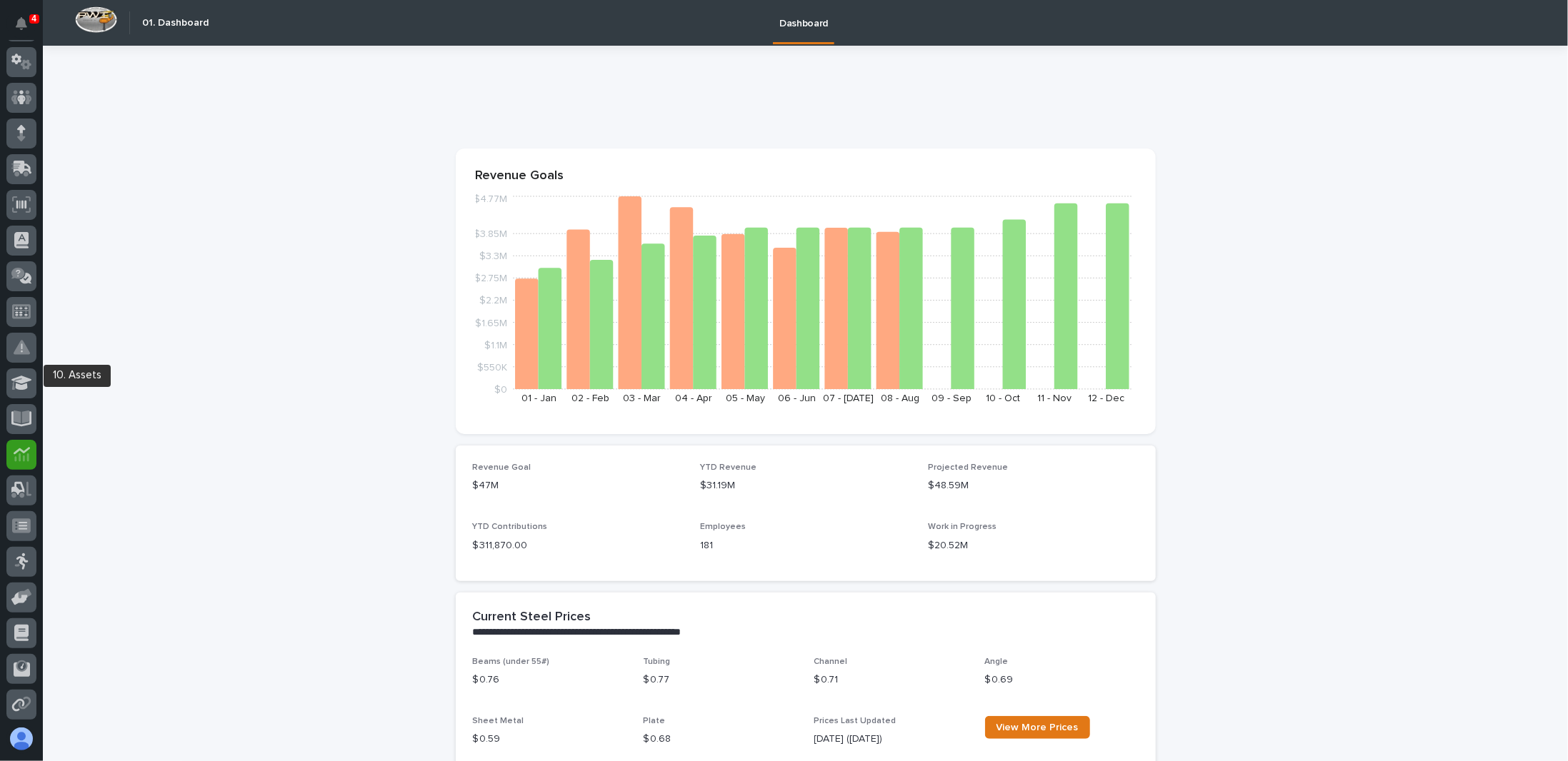
scroll to position [143, 0]
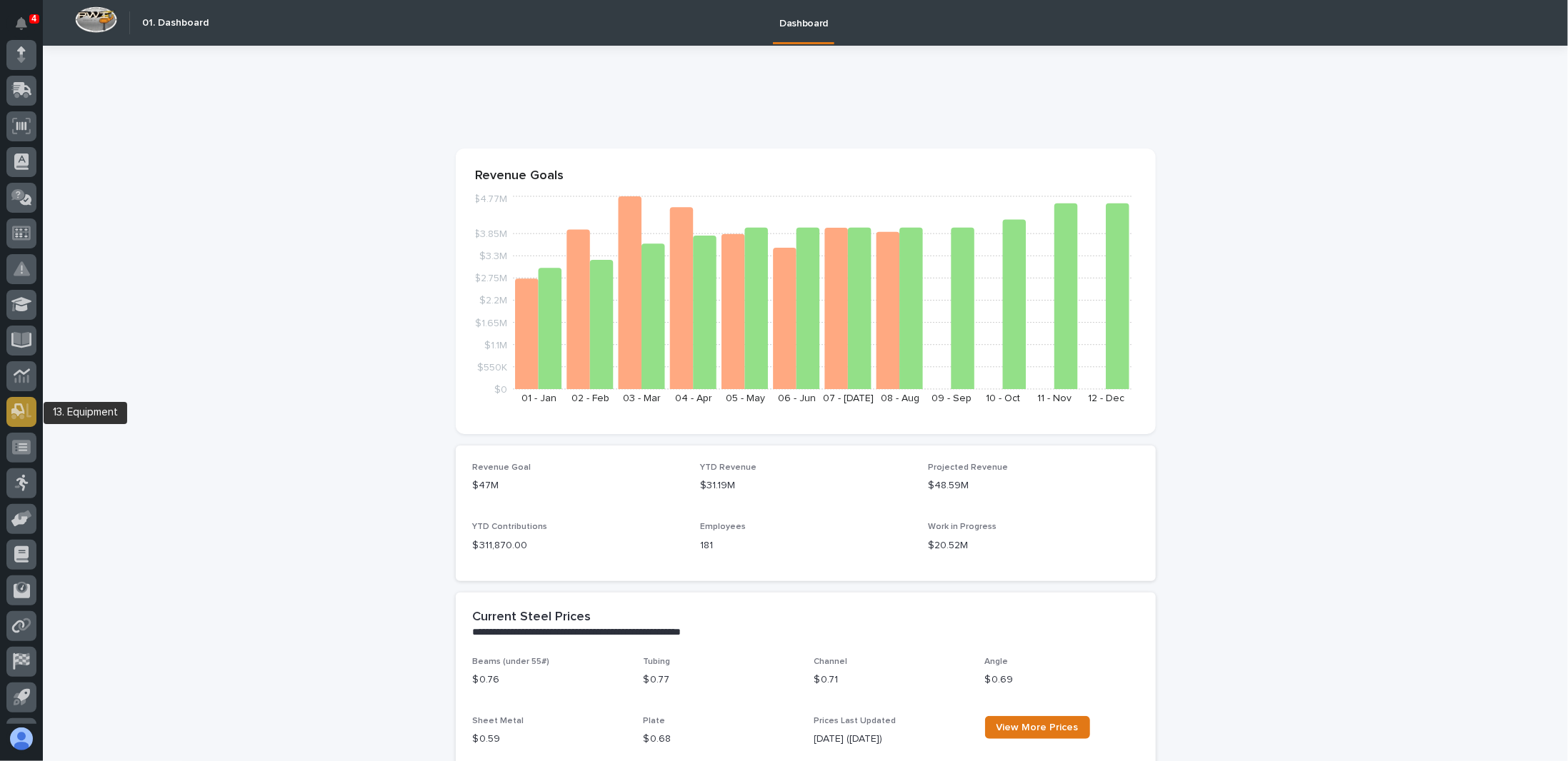
click at [26, 408] on icon at bounding box center [21, 411] width 20 height 16
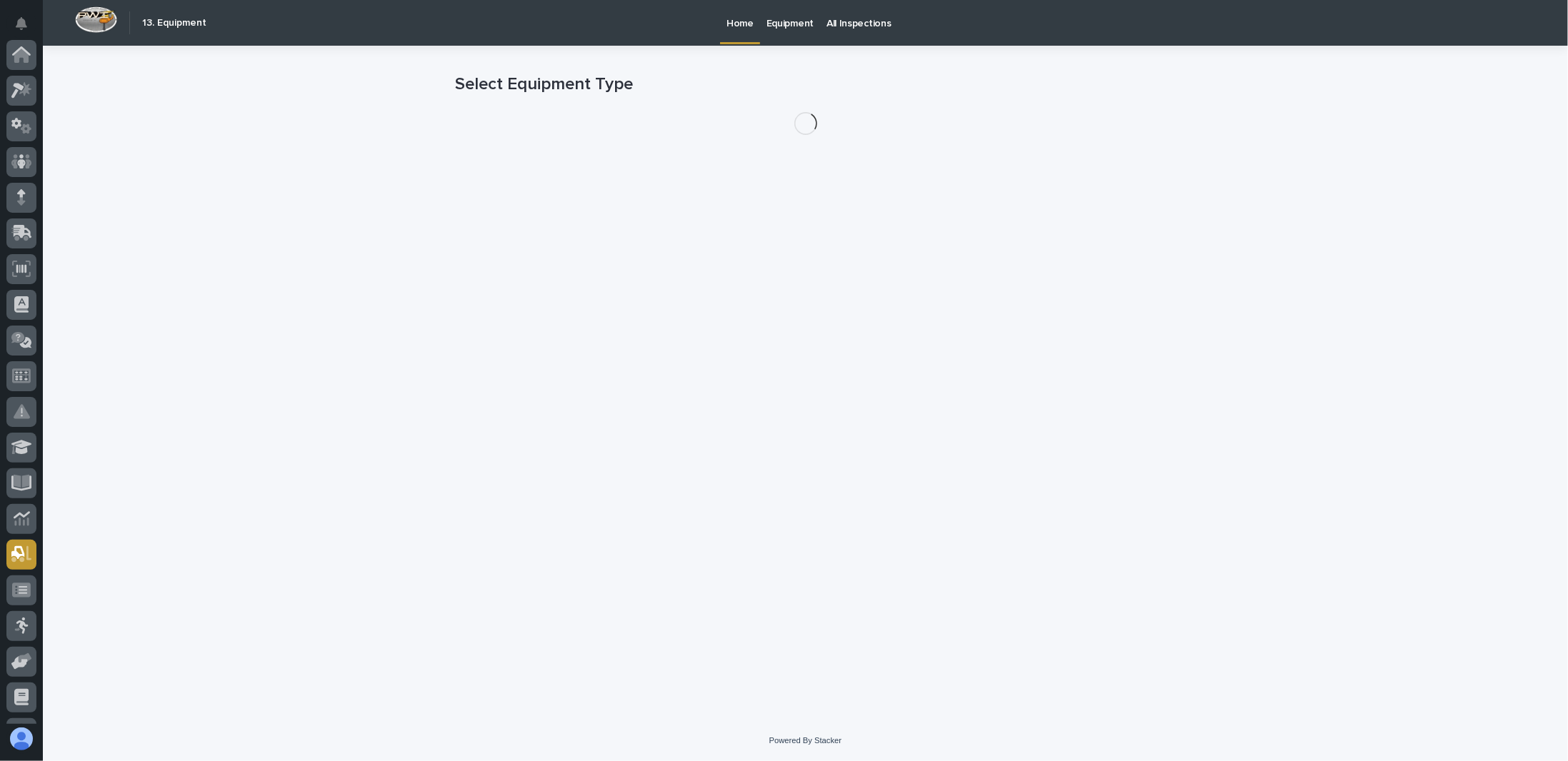
scroll to position [208, 0]
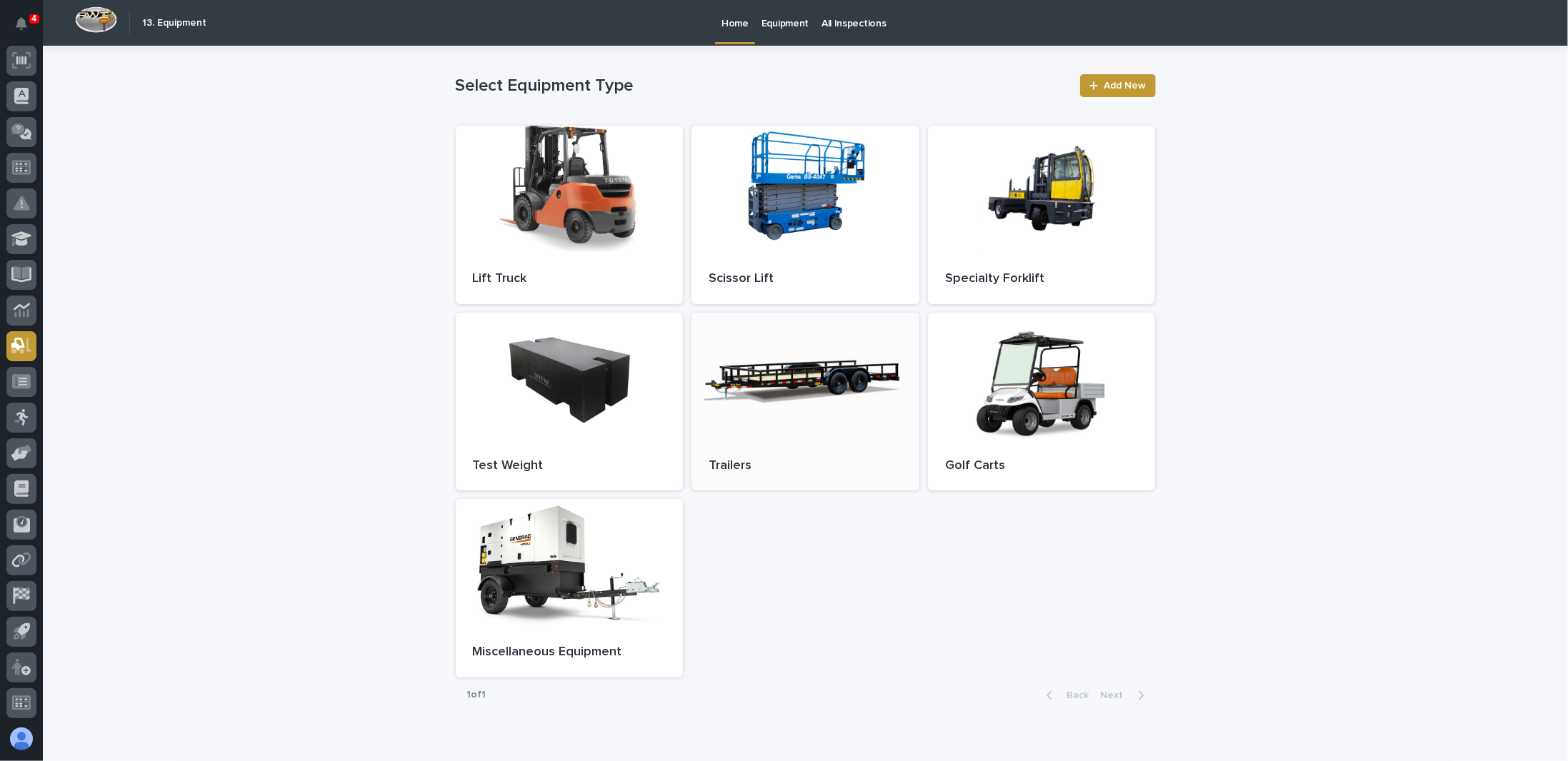
click at [761, 397] on div at bounding box center [806, 376] width 228 height 128
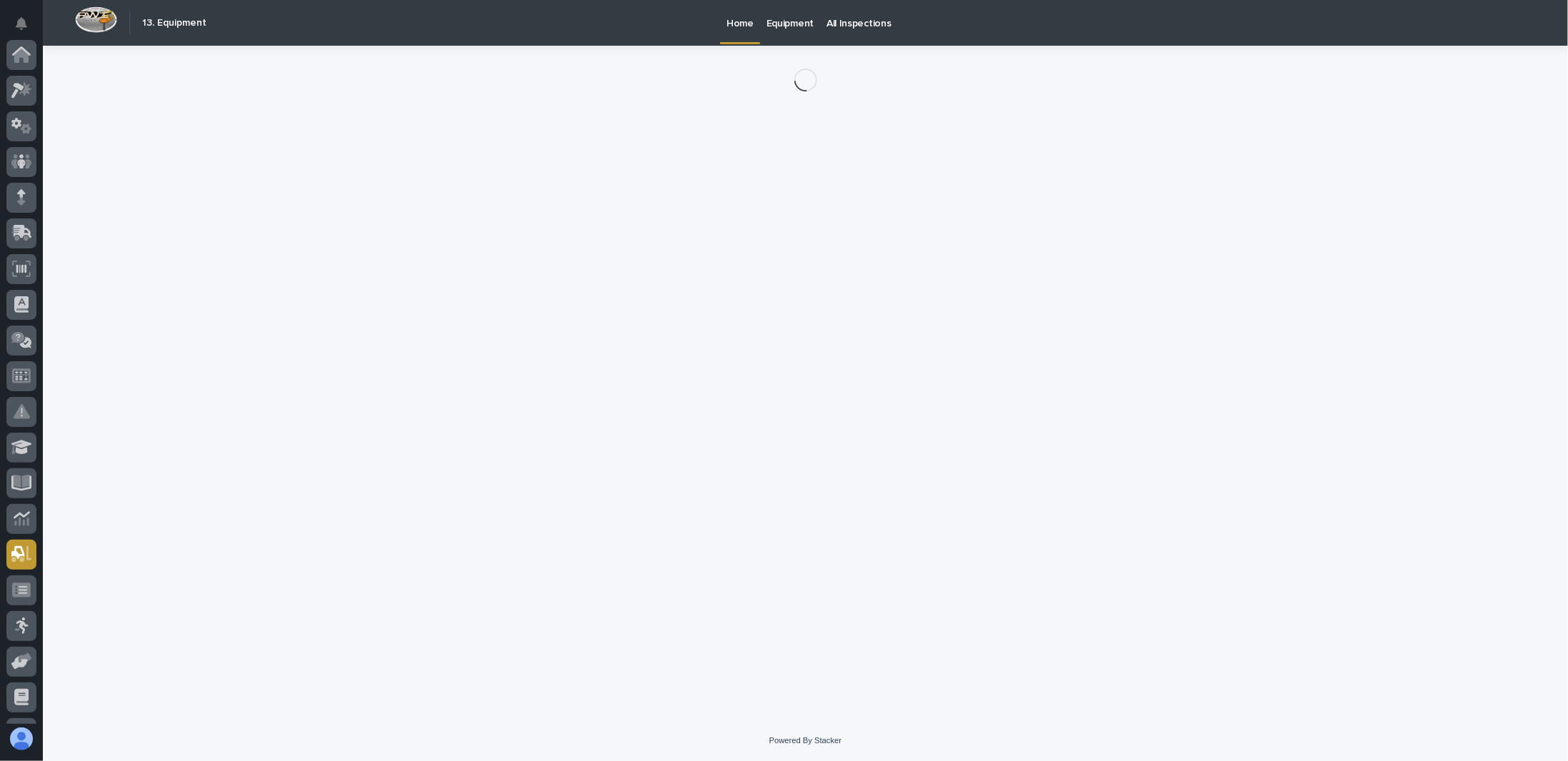
scroll to position [208, 0]
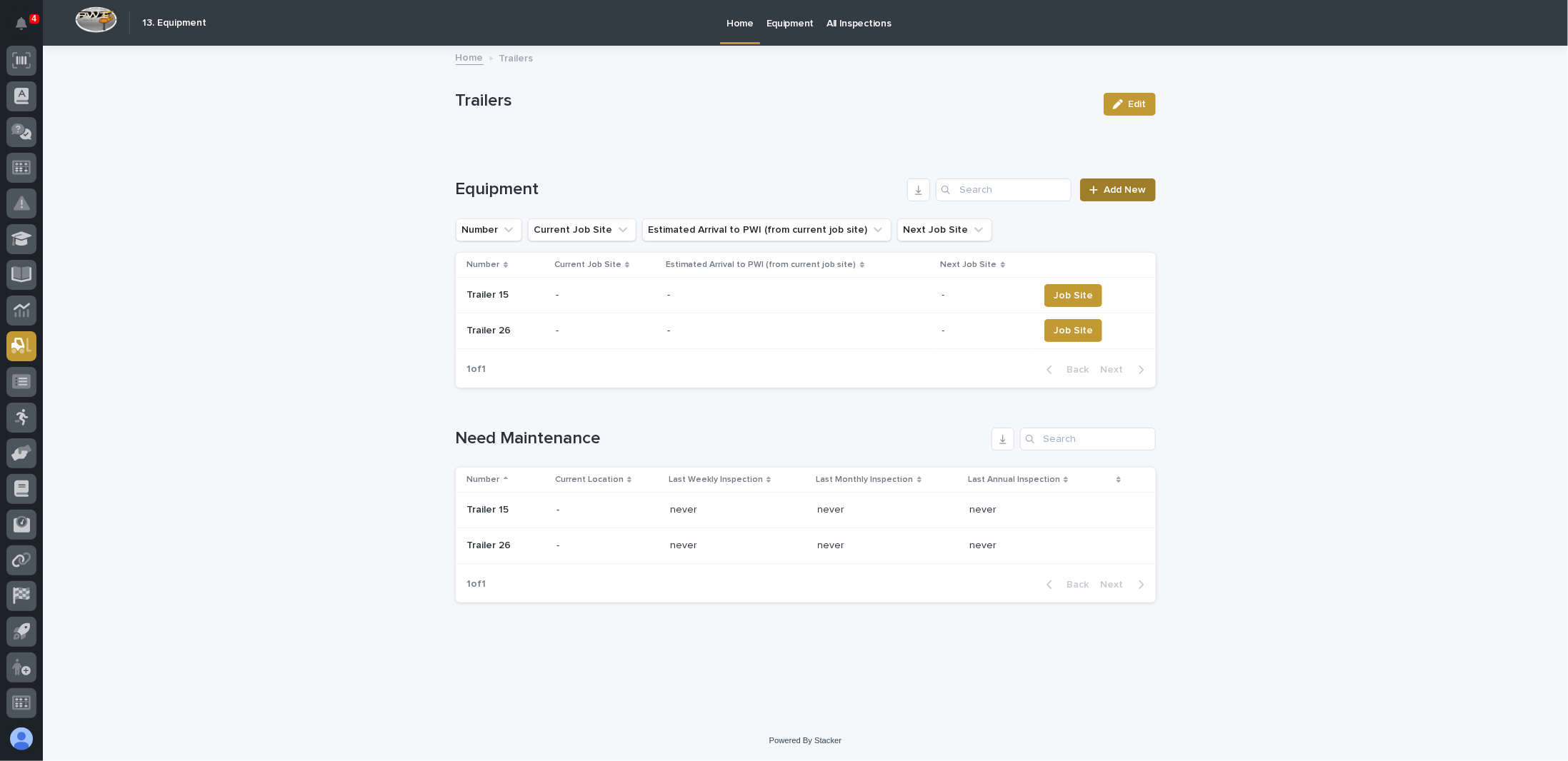
click at [1129, 191] on span "Add New" at bounding box center [1125, 190] width 42 height 10
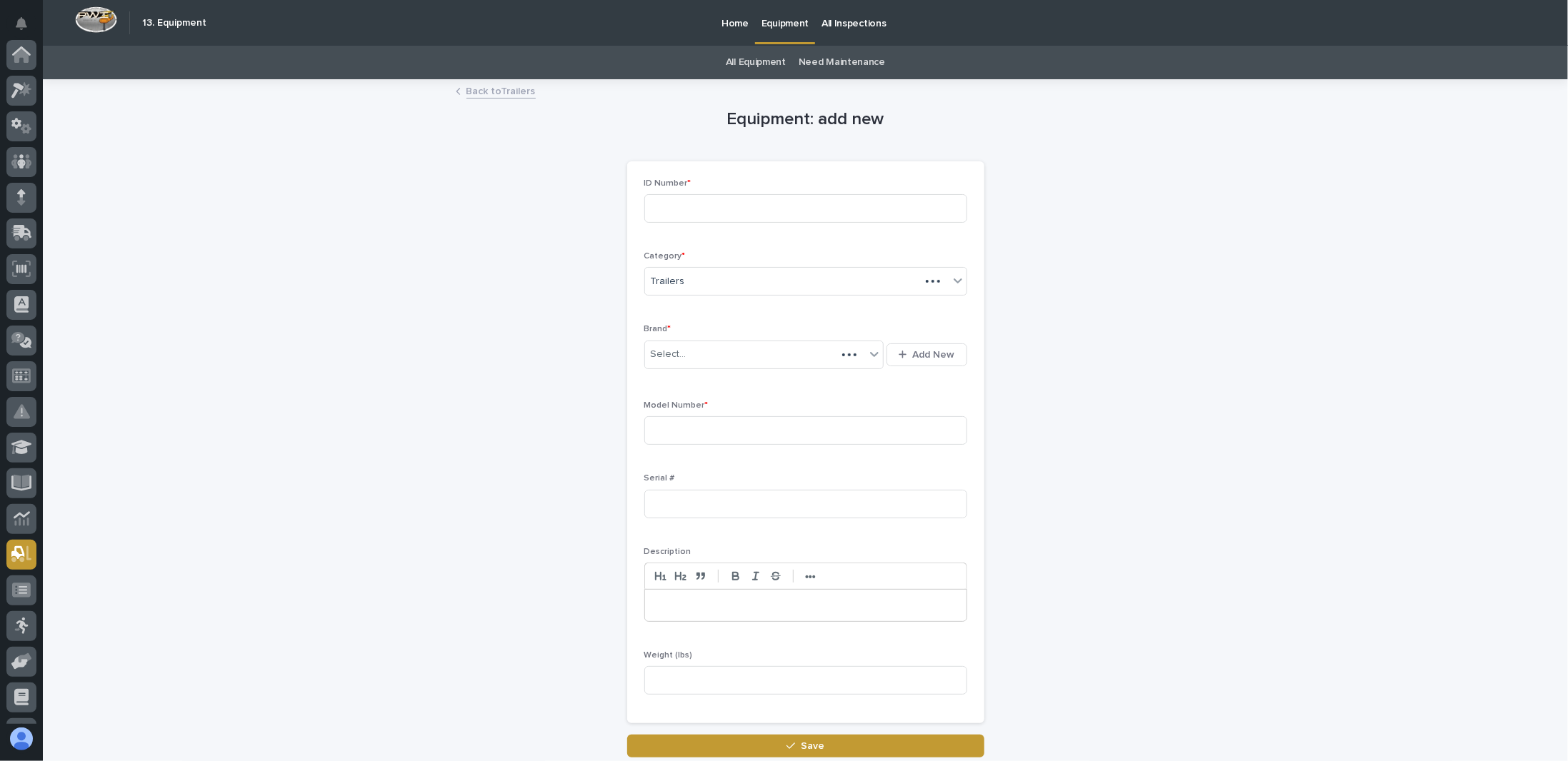
scroll to position [208, 0]
click at [698, 208] on input at bounding box center [806, 208] width 323 height 29
type input "TR33"
click at [716, 353] on div "Select..." at bounding box center [755, 354] width 221 height 23
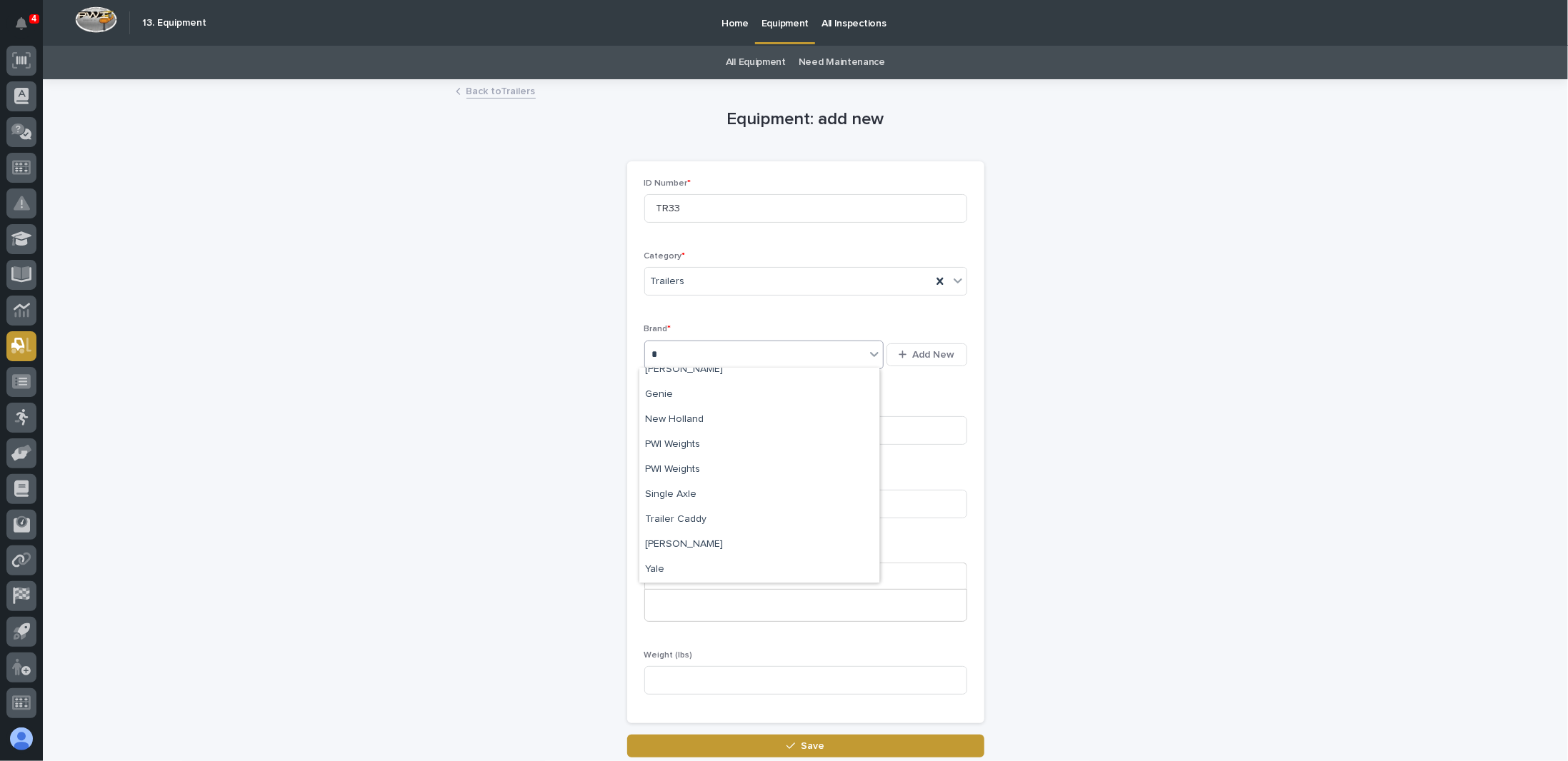
scroll to position [61, 0]
type input "*********"
click at [692, 427] on input at bounding box center [806, 431] width 323 height 29
click at [919, 352] on span "Add New" at bounding box center [934, 355] width 42 height 10
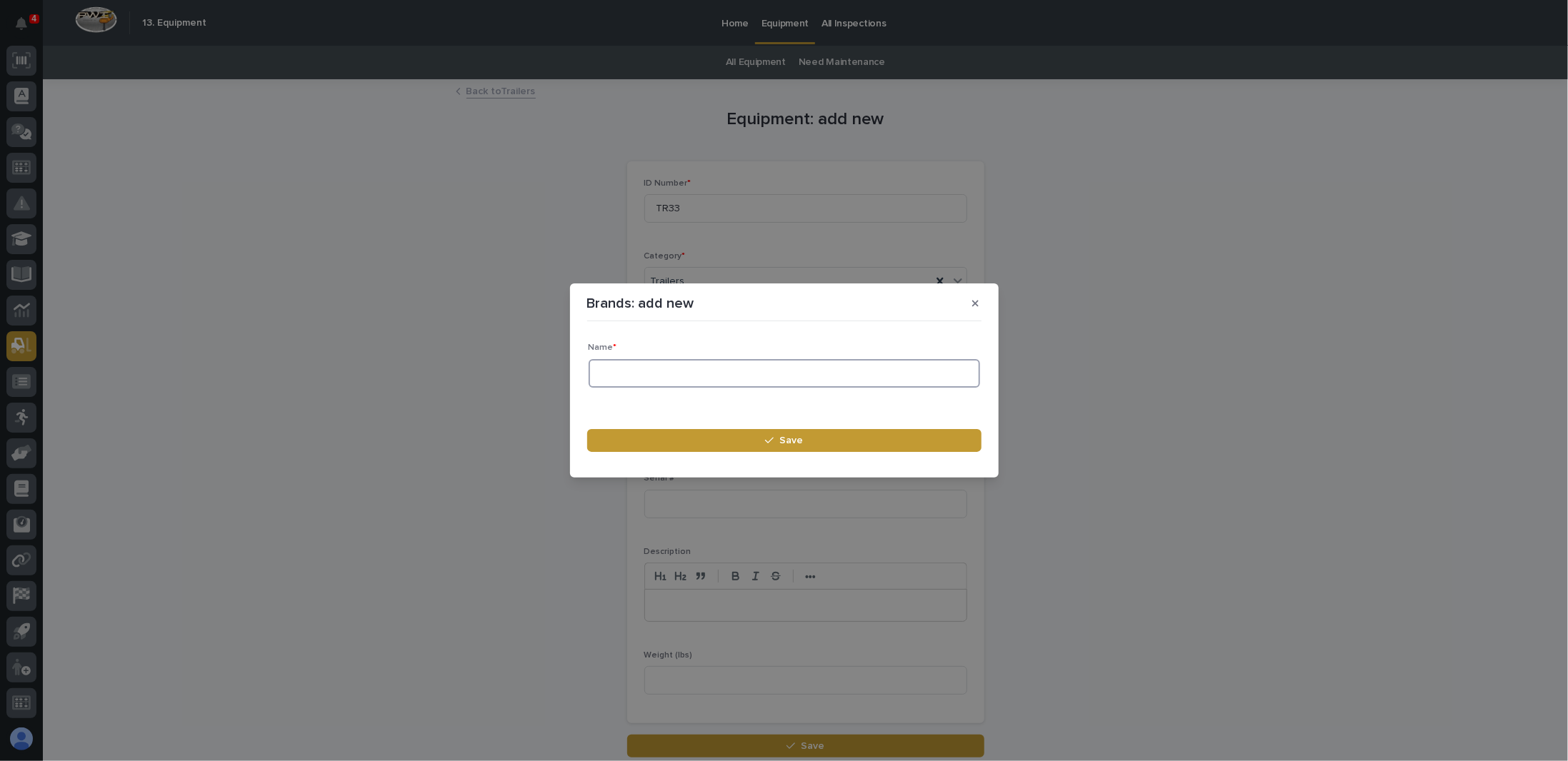
drag, startPoint x: 636, startPoint y: 375, endPoint x: 644, endPoint y: 377, distance: 8.2
click at [637, 376] on input at bounding box center [784, 373] width 392 height 29
type input "Econoline"
click at [799, 443] on span "Save" at bounding box center [791, 441] width 23 height 10
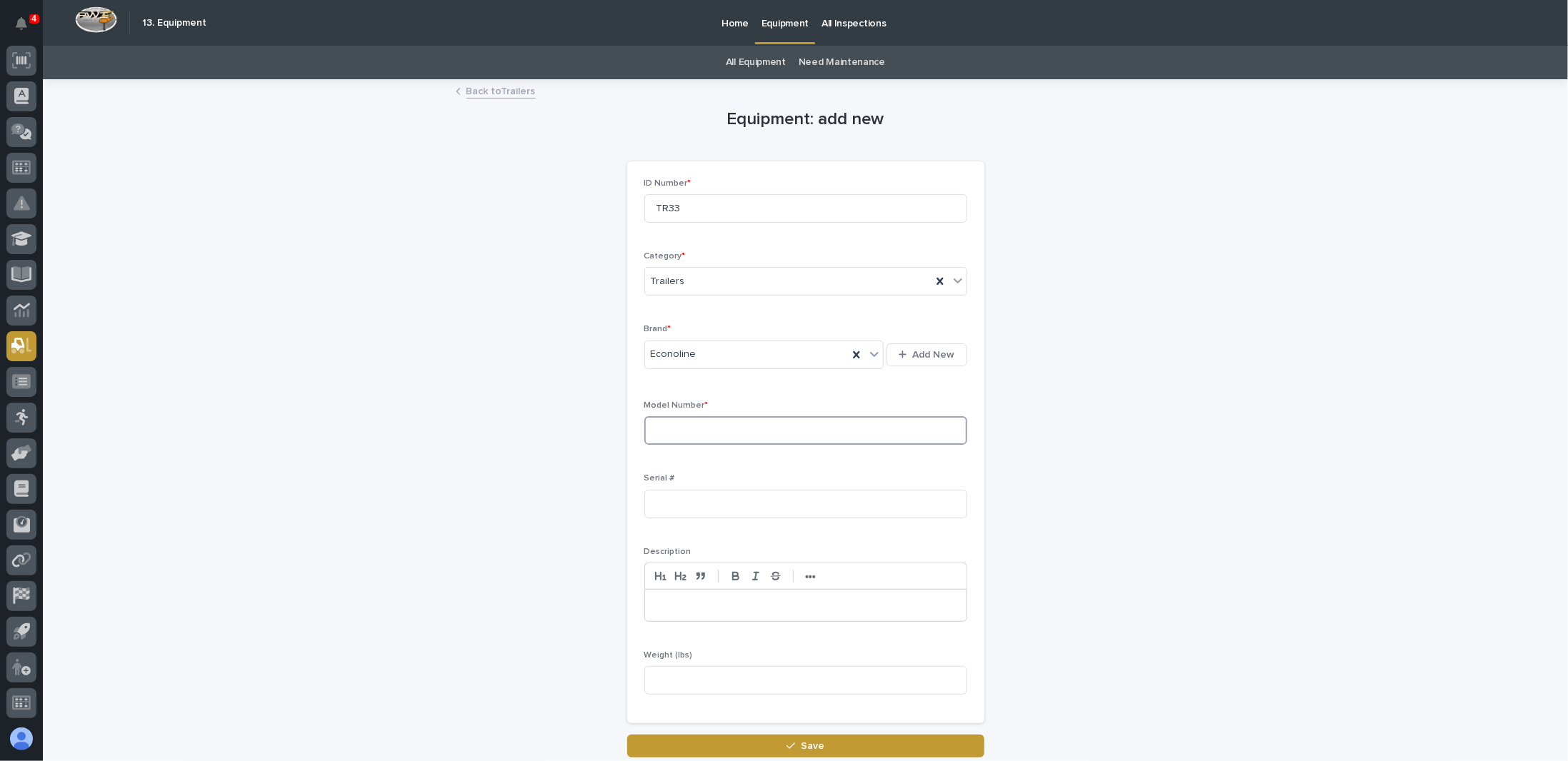
click at [685, 428] on input at bounding box center [806, 431] width 323 height 29
type input "Tilt trailer"
click at [686, 504] on input at bounding box center [806, 504] width 323 height 29
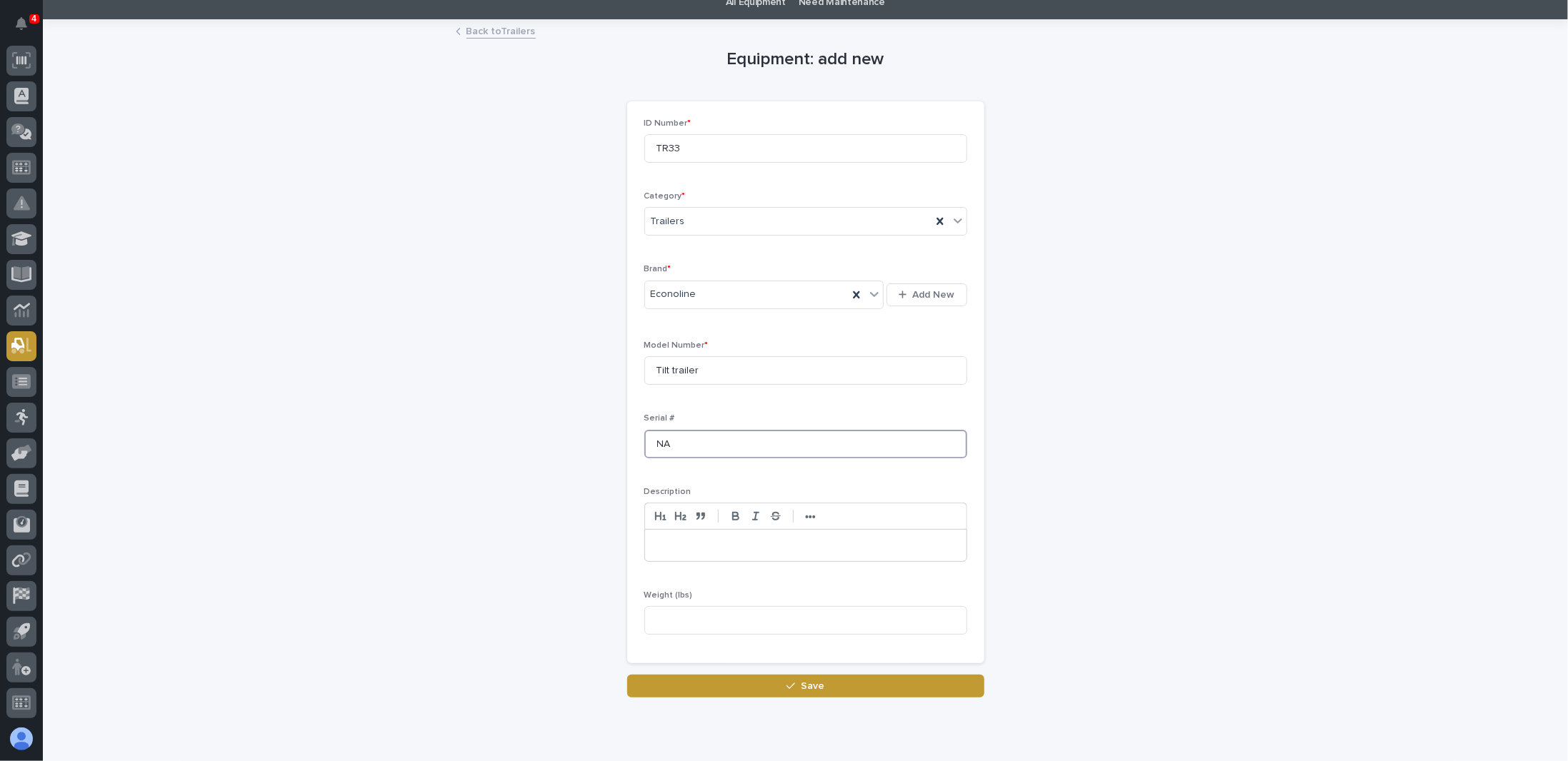
scroll to position [71, 0]
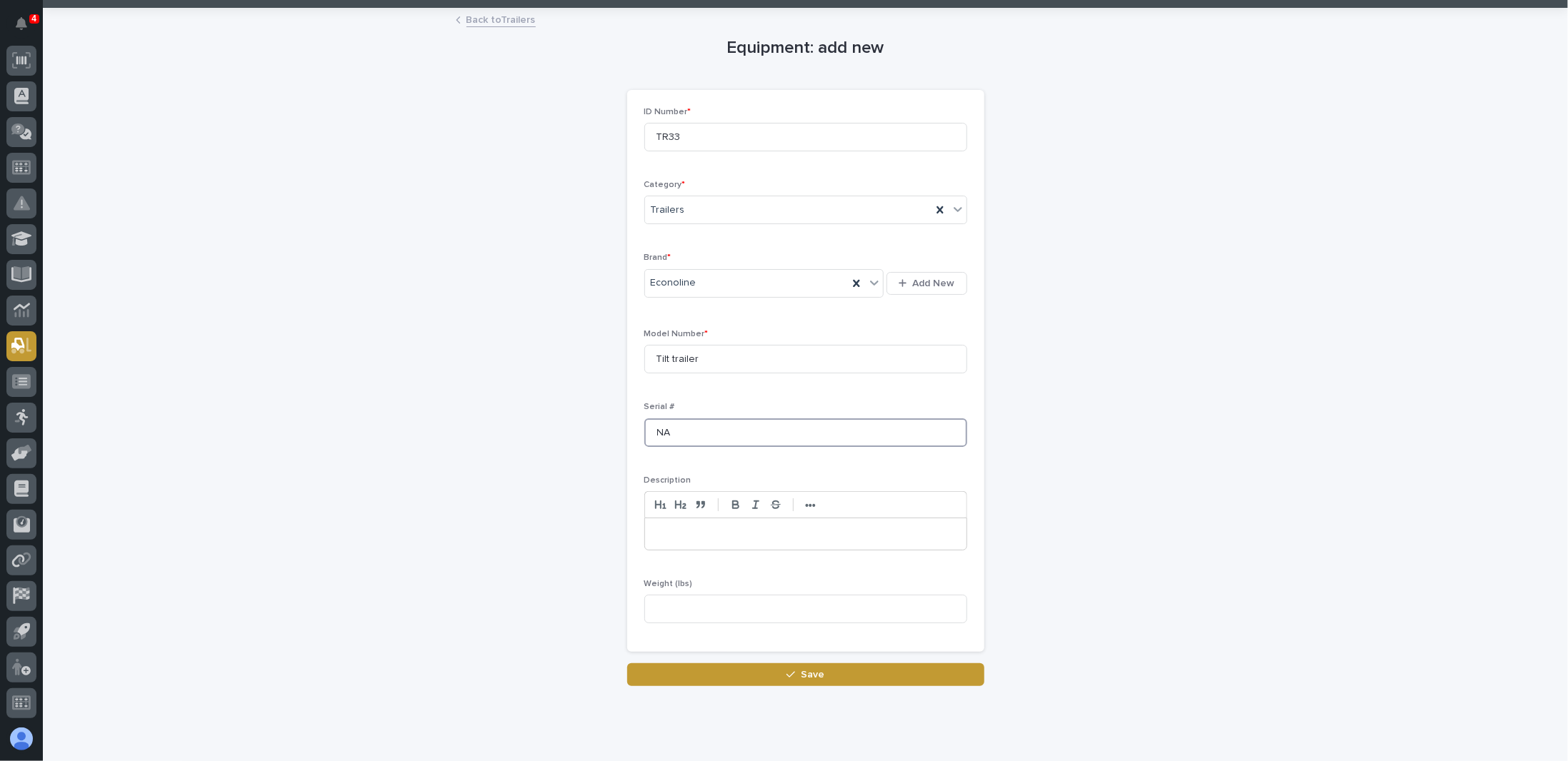
type input "NA"
click at [687, 530] on p at bounding box center [806, 533] width 300 height 14
click at [774, 530] on p "**********" at bounding box center [807, 533] width 301 height 14
click at [730, 532] on p "**********" at bounding box center [807, 533] width 301 height 14
click at [818, 534] on p "**********" at bounding box center [807, 533] width 301 height 14
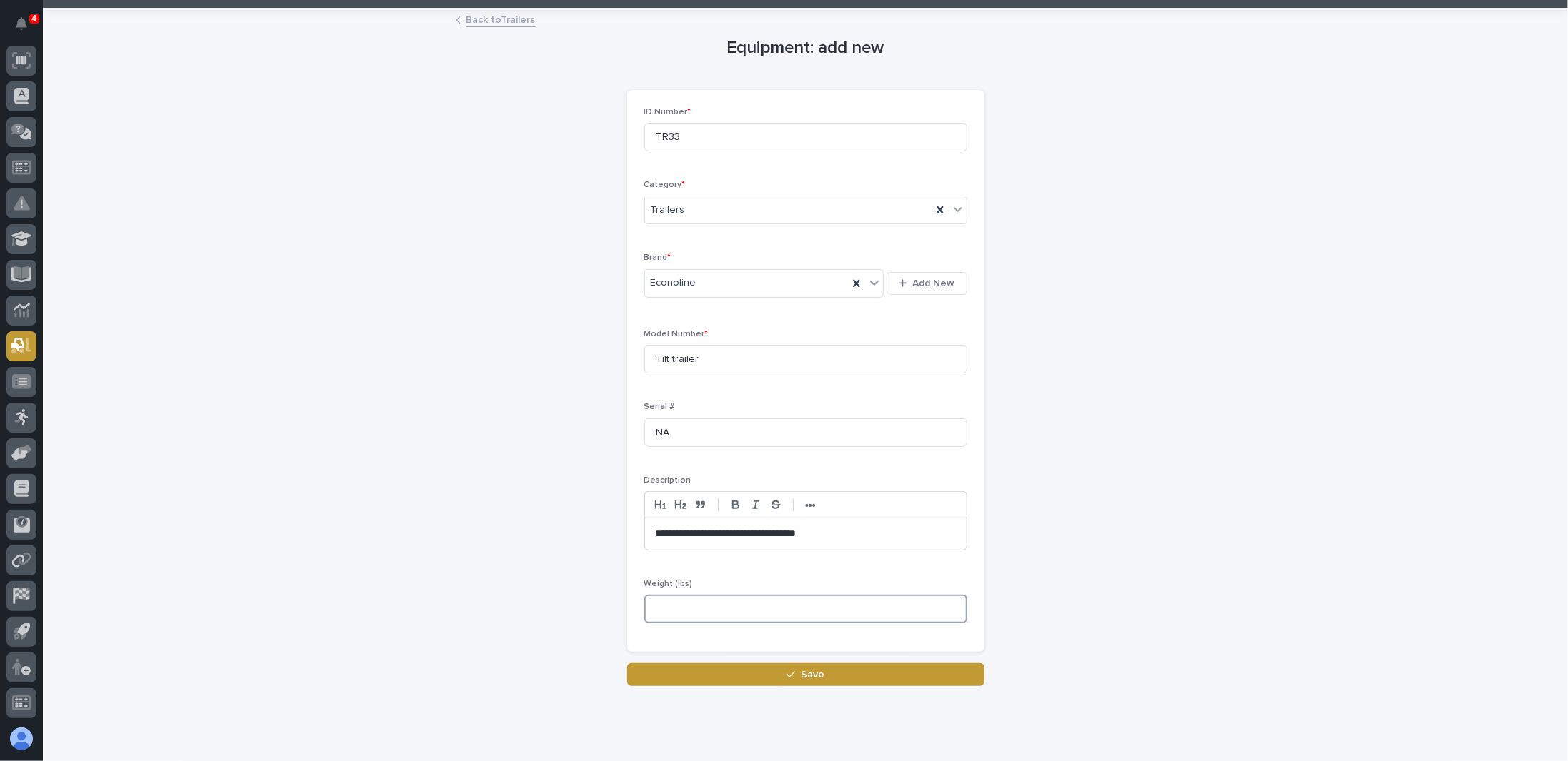
click at [678, 609] on input at bounding box center [806, 610] width 323 height 29
type input "5600"
click at [832, 672] on button "Save" at bounding box center [806, 675] width 357 height 23
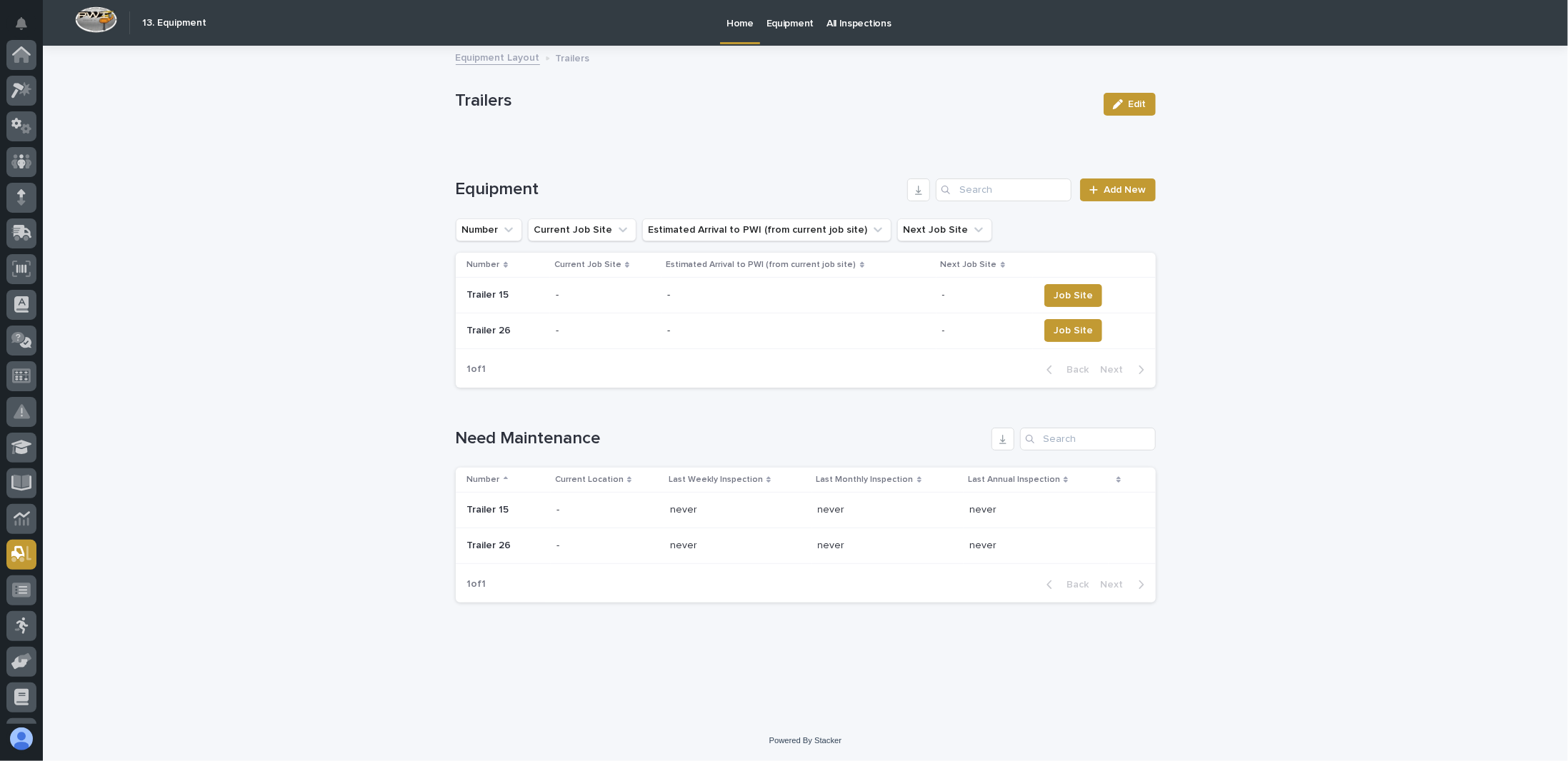
scroll to position [208, 0]
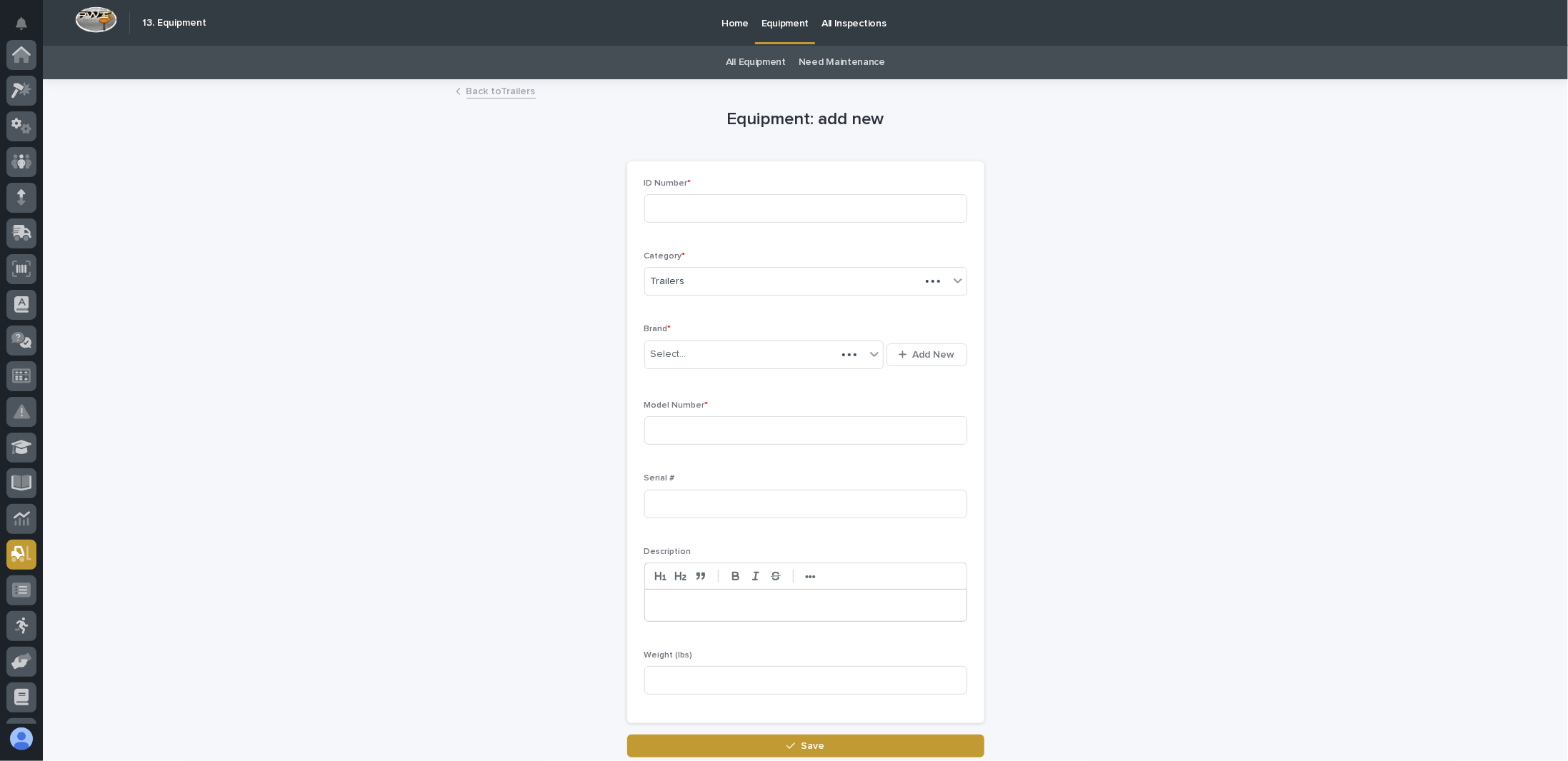
scroll to position [208, 0]
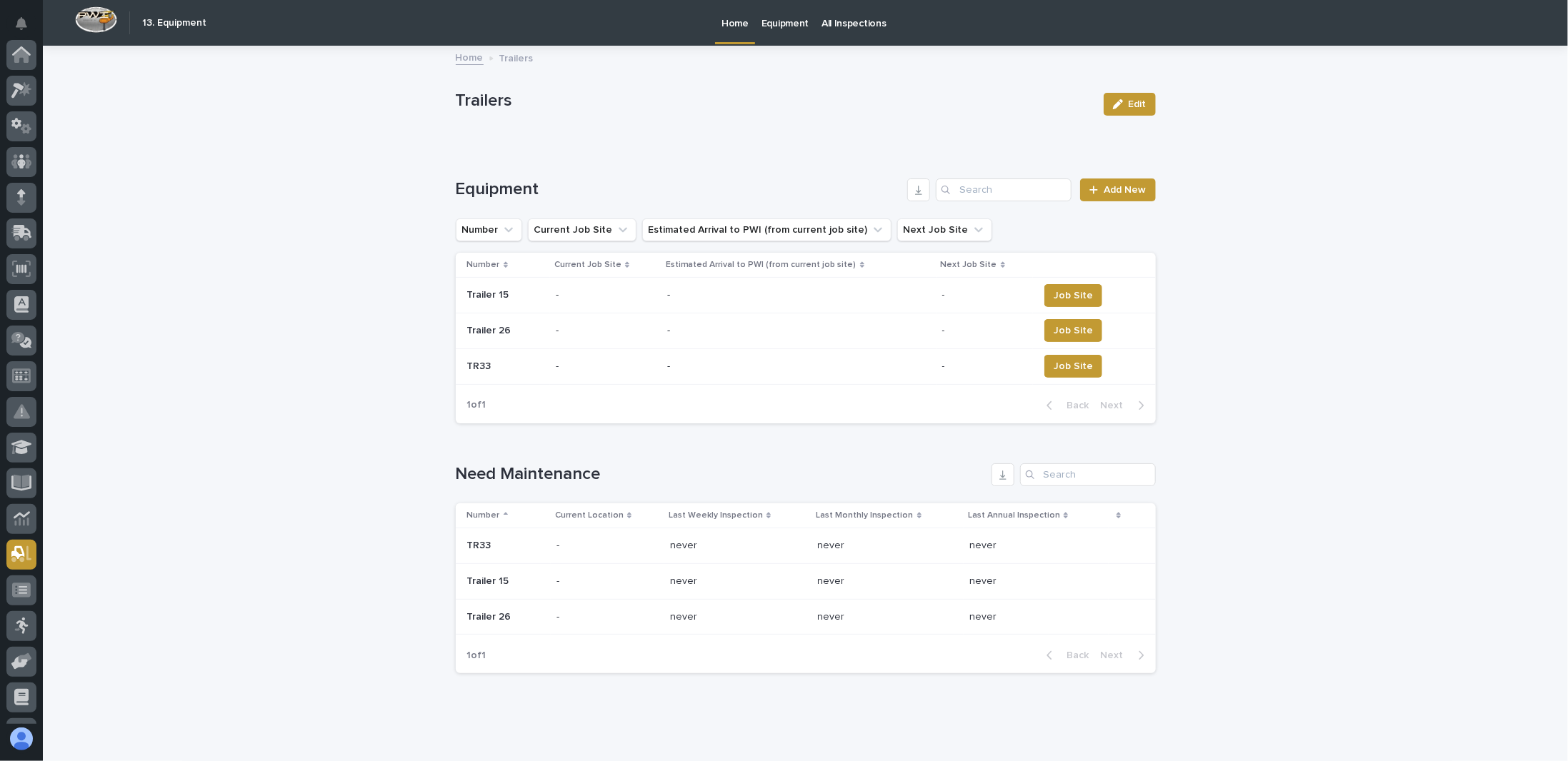
scroll to position [208, 0]
